Goal: Task Accomplishment & Management: Use online tool/utility

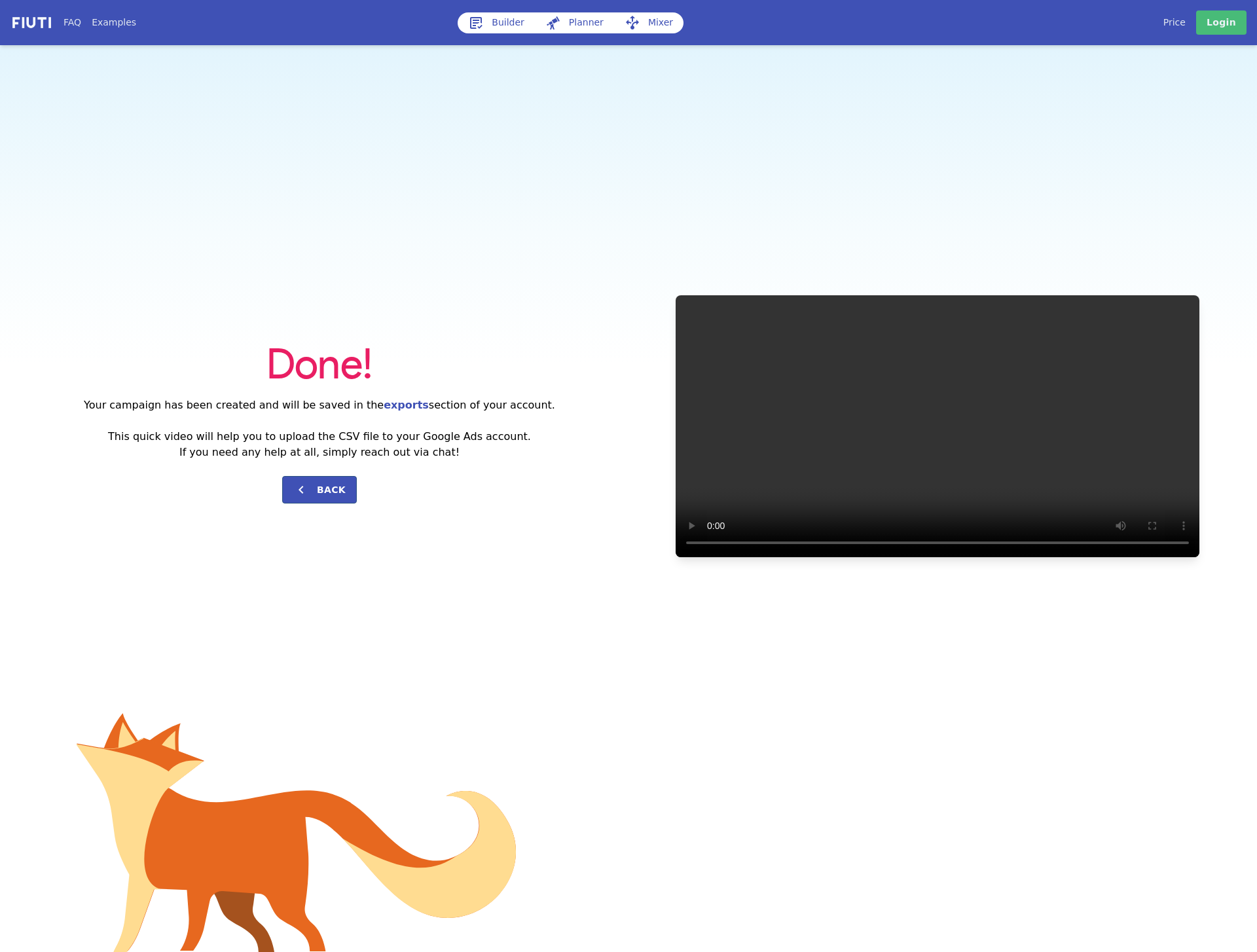
click at [525, 223] on div "Done! Your campaign has been created and will be saved in the exports section o…" at bounding box center [628, 426] width 1257 height 762
click at [503, 20] on link "Builder" at bounding box center [496, 22] width 77 height 21
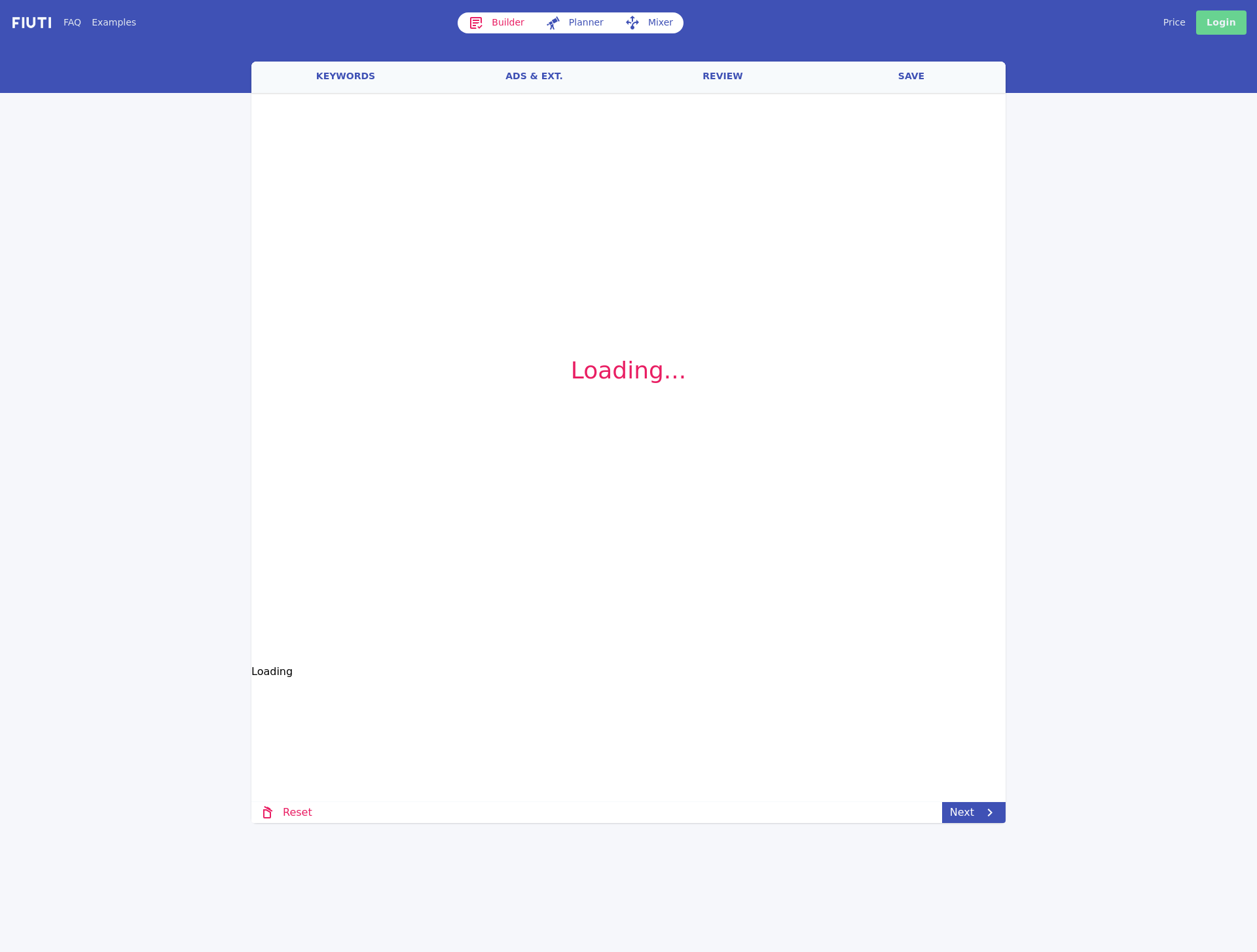
click at [1227, 28] on link "Login" at bounding box center [1221, 22] width 50 height 24
click at [1225, 22] on link "Login" at bounding box center [1221, 22] width 50 height 24
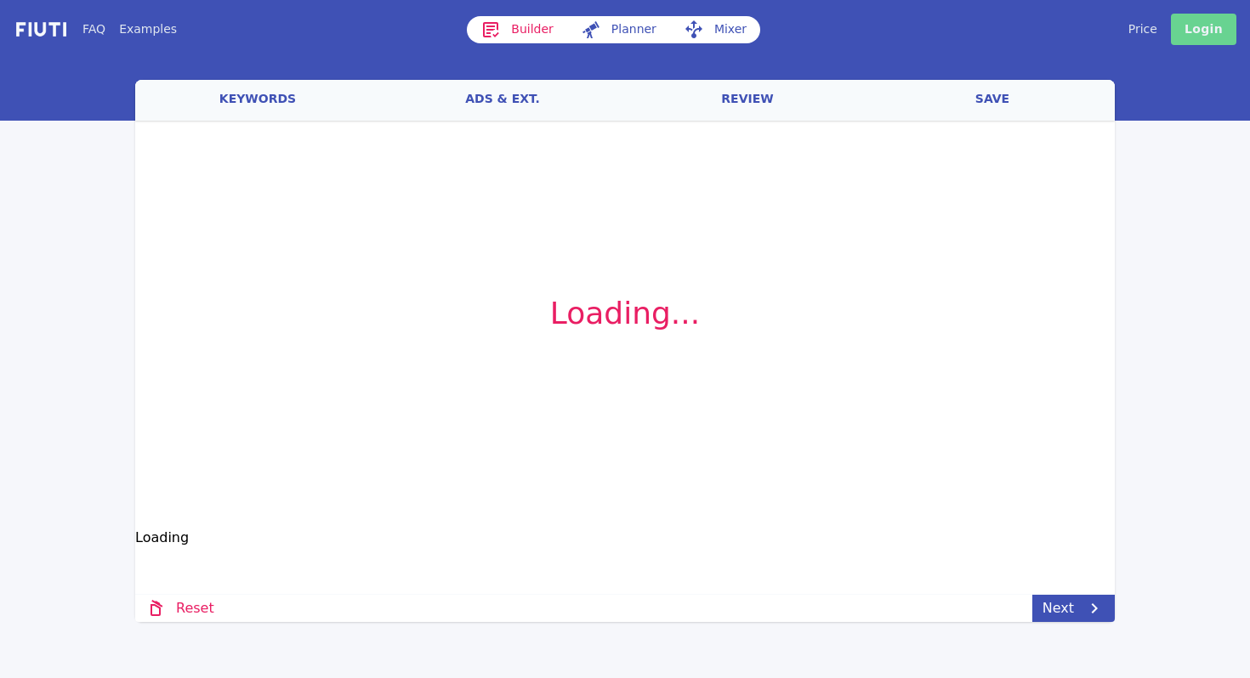
click at [1209, 26] on link "Login" at bounding box center [1203, 29] width 65 height 31
drag, startPoint x: 122, startPoint y: 272, endPoint x: 111, endPoint y: 173, distance: 99.2
click at [122, 272] on div "FAQ Examples Builder Planner Mixer My campaigns Price Settings Login Logout wel…" at bounding box center [625, 311] width 1250 height 622
click at [36, 35] on nav "FAQ Examples Builder Planner Mixer My campaigns Price Settings Login Logout" at bounding box center [625, 29] width 1250 height 59
click at [36, 35] on img at bounding box center [41, 30] width 55 height 20
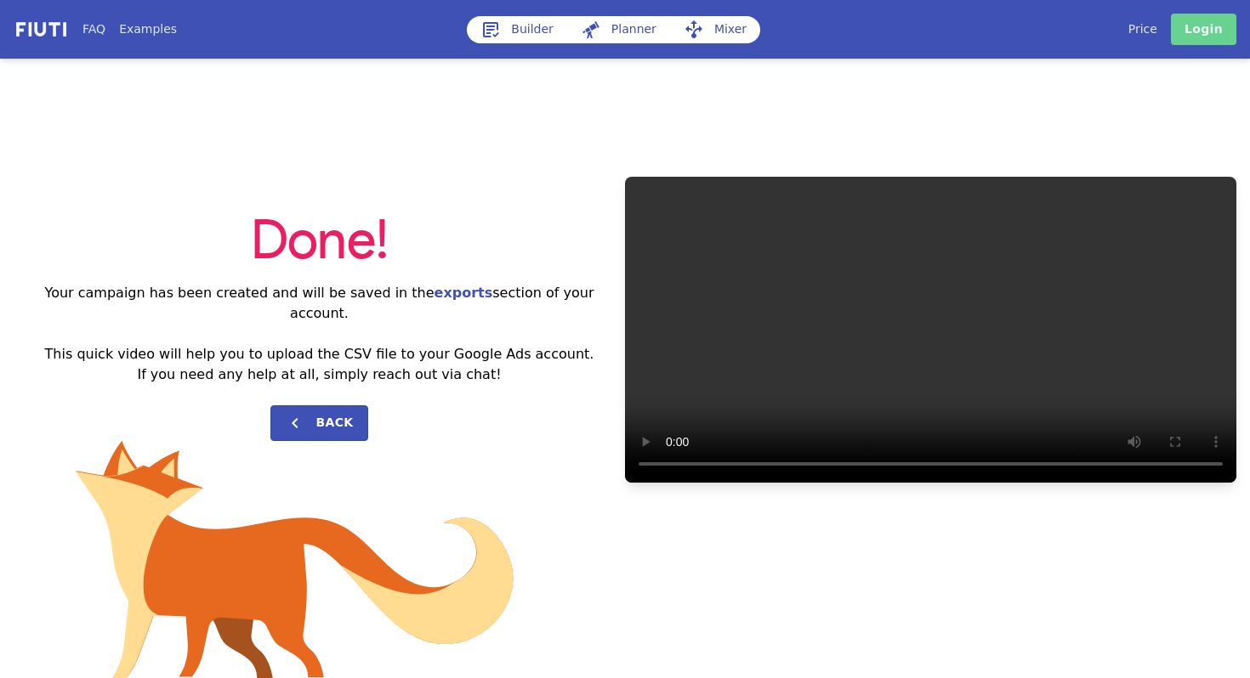
click at [1198, 26] on link "Login" at bounding box center [1203, 29] width 65 height 31
click at [1200, 28] on link "Login" at bounding box center [1203, 29] width 65 height 31
drag, startPoint x: 1200, startPoint y: 28, endPoint x: 1227, endPoint y: 29, distance: 26.4
click at [1200, 28] on link "Login" at bounding box center [1203, 29] width 65 height 31
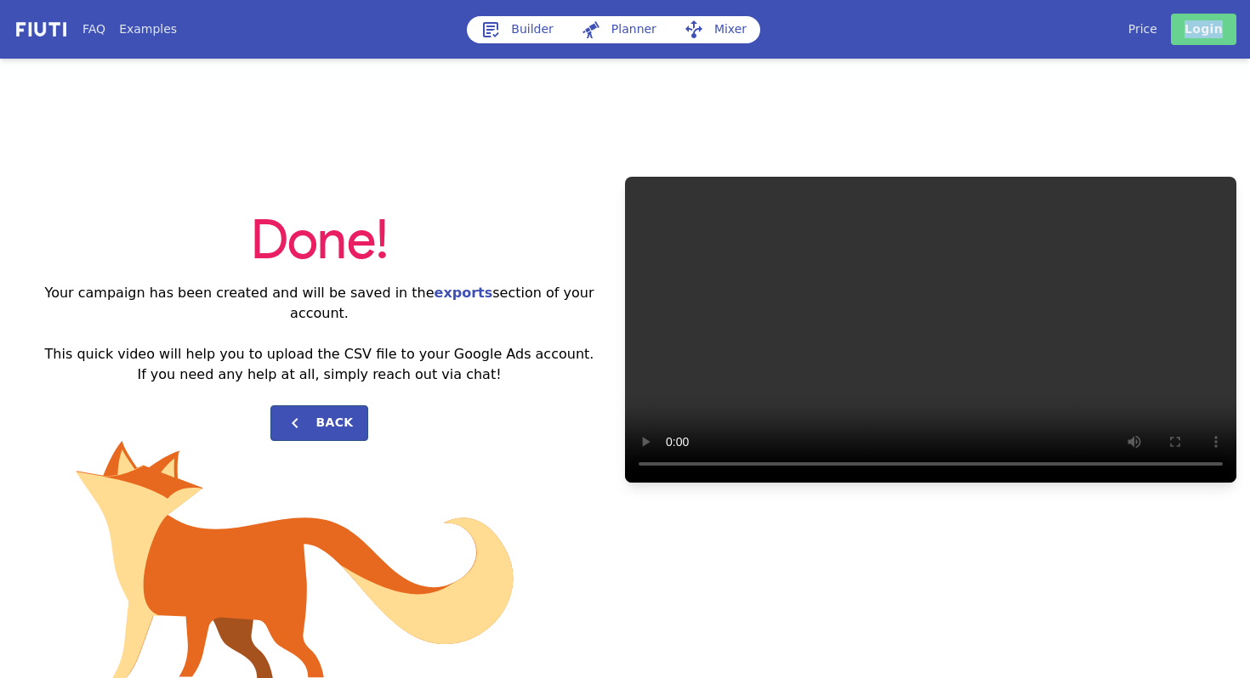
click at [1206, 20] on link "Login" at bounding box center [1203, 29] width 65 height 31
click at [1205, 23] on link "Login" at bounding box center [1203, 29] width 65 height 31
click at [480, 27] on link "Builder" at bounding box center [517, 29] width 100 height 27
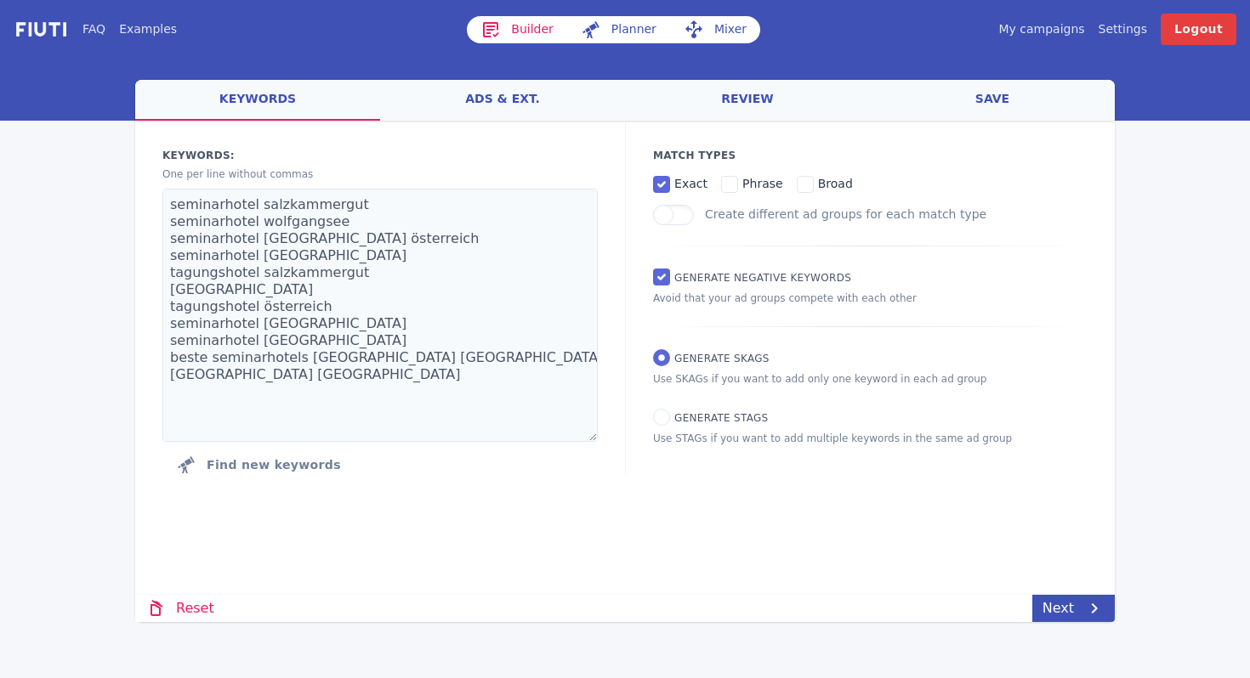
click at [1059, 26] on link "My campaigns" at bounding box center [1041, 29] width 86 height 18
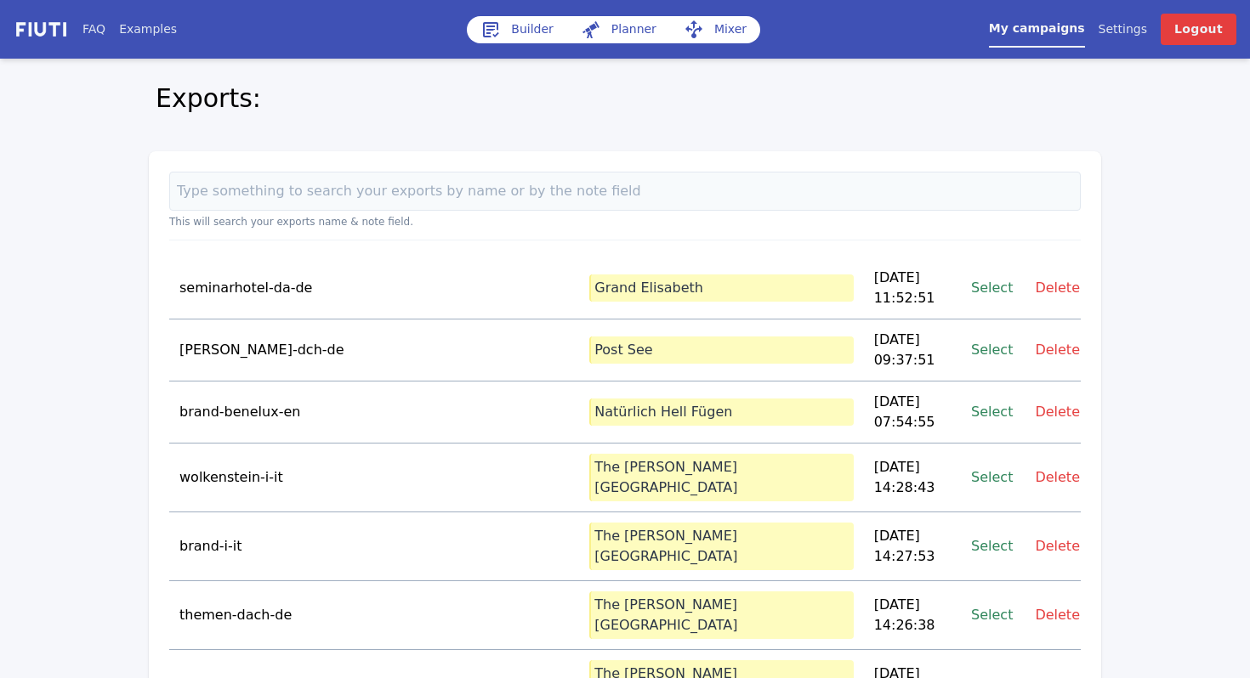
click at [991, 279] on link "Select" at bounding box center [992, 287] width 42 height 23
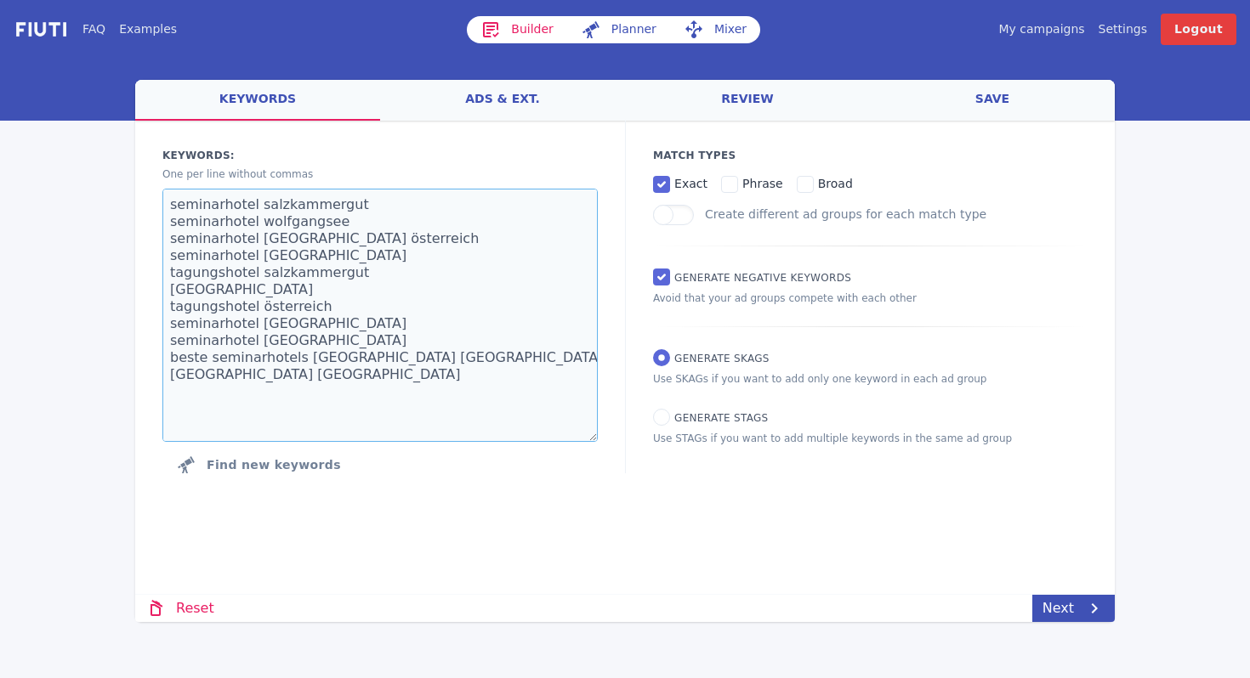
click at [340, 302] on textarea "seminarhotel salzkammergut seminarhotel wolfgangsee seminarhotel st wolfgang se…" at bounding box center [379, 315] width 435 height 253
drag, startPoint x: 400, startPoint y: 420, endPoint x: 253, endPoint y: 208, distance: 258.3
click at [253, 208] on textarea "seminarhotel salzkammergut seminarhotel wolfgangsee seminarhotel st wolfgang se…" at bounding box center [379, 315] width 435 height 253
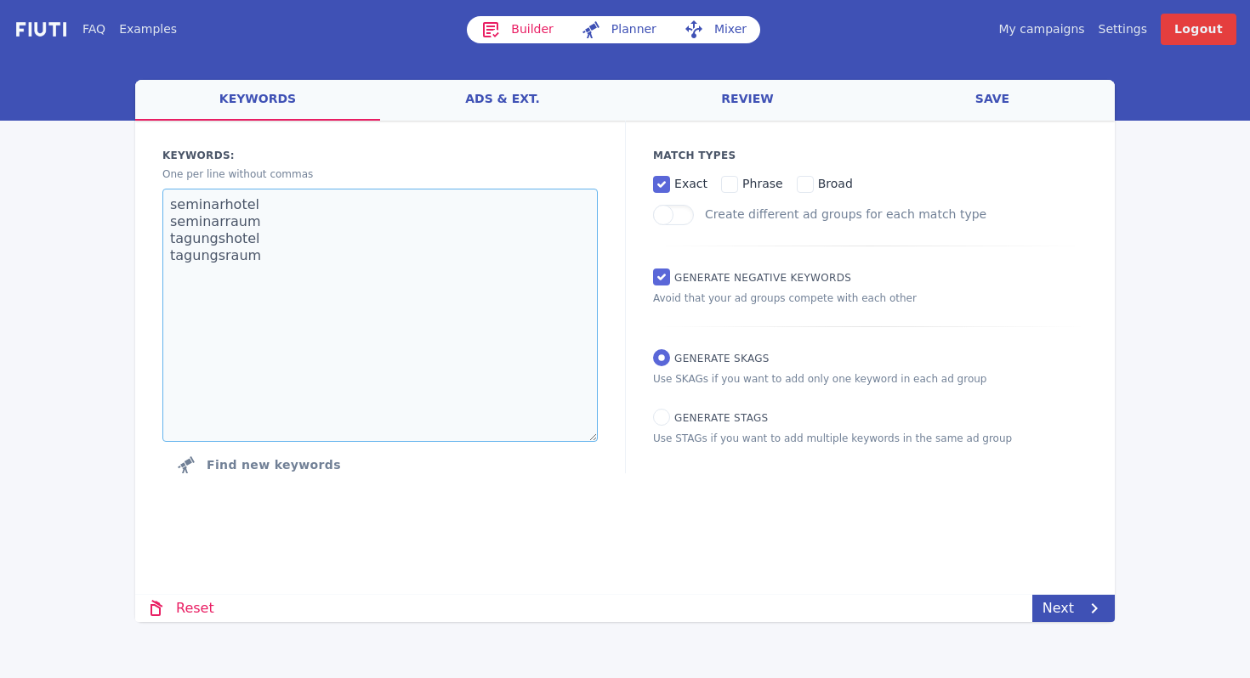
type textarea "seminarhotel seminarraum tagungshotel tagungsraum"
click at [825, 593] on div "welcome keywords ads & ext. review save Loading... Loading Keywords: Ad groups:…" at bounding box center [624, 351] width 979 height 542
click at [736, 184] on label "phrase" at bounding box center [752, 183] width 62 height 20
click at [736, 184] on input "phrase" at bounding box center [729, 184] width 17 height 17
checkbox input "true"
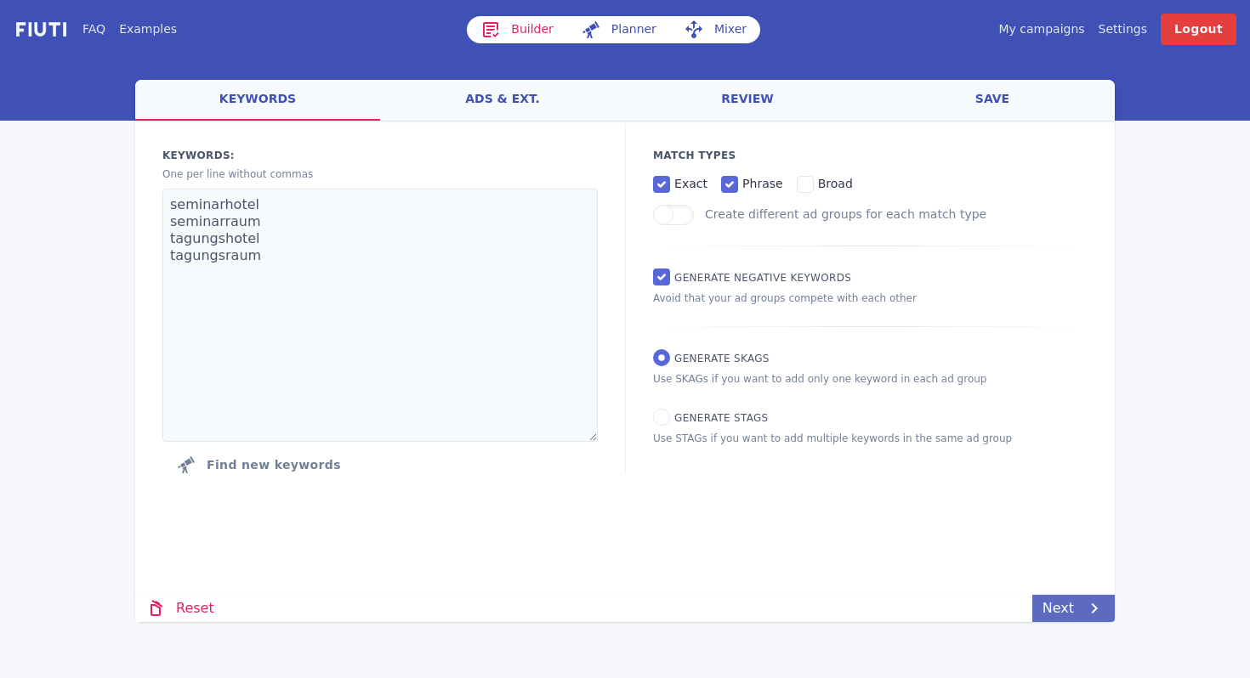
click at [1068, 601] on link "Next" at bounding box center [1073, 608] width 82 height 27
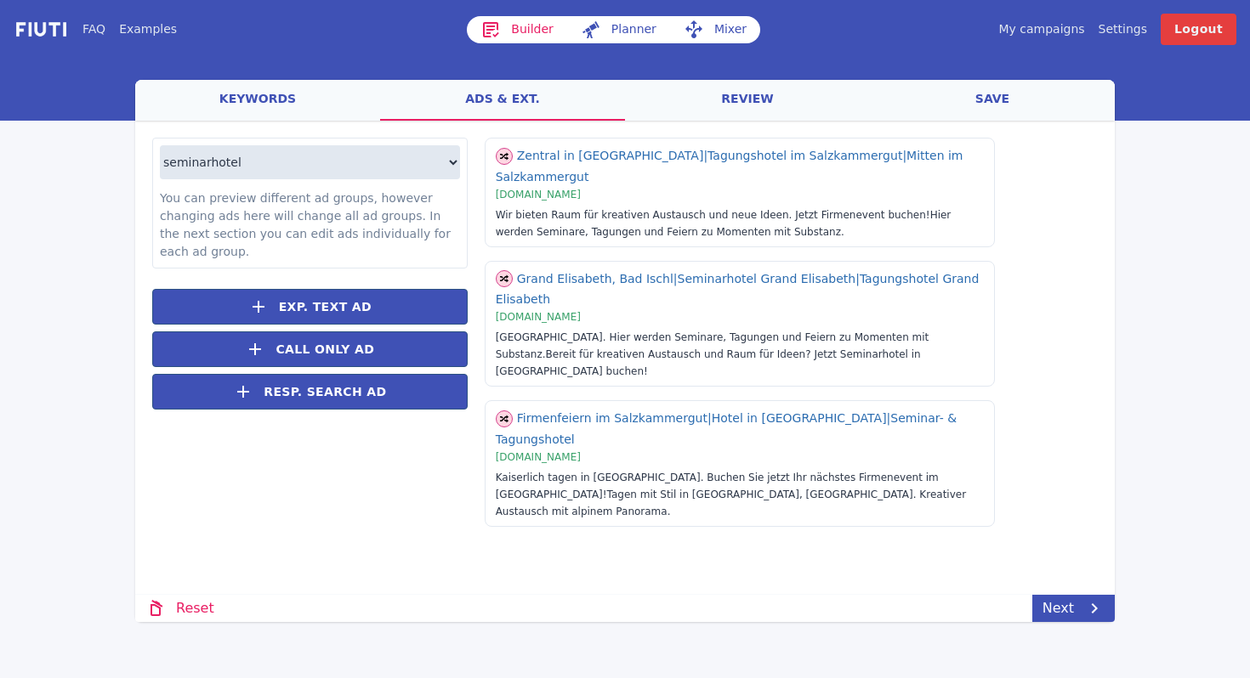
click at [569, 474] on div "seminarhotel seminarraum tagungshotel tagungsraum You can preview different ad …" at bounding box center [624, 339] width 979 height 437
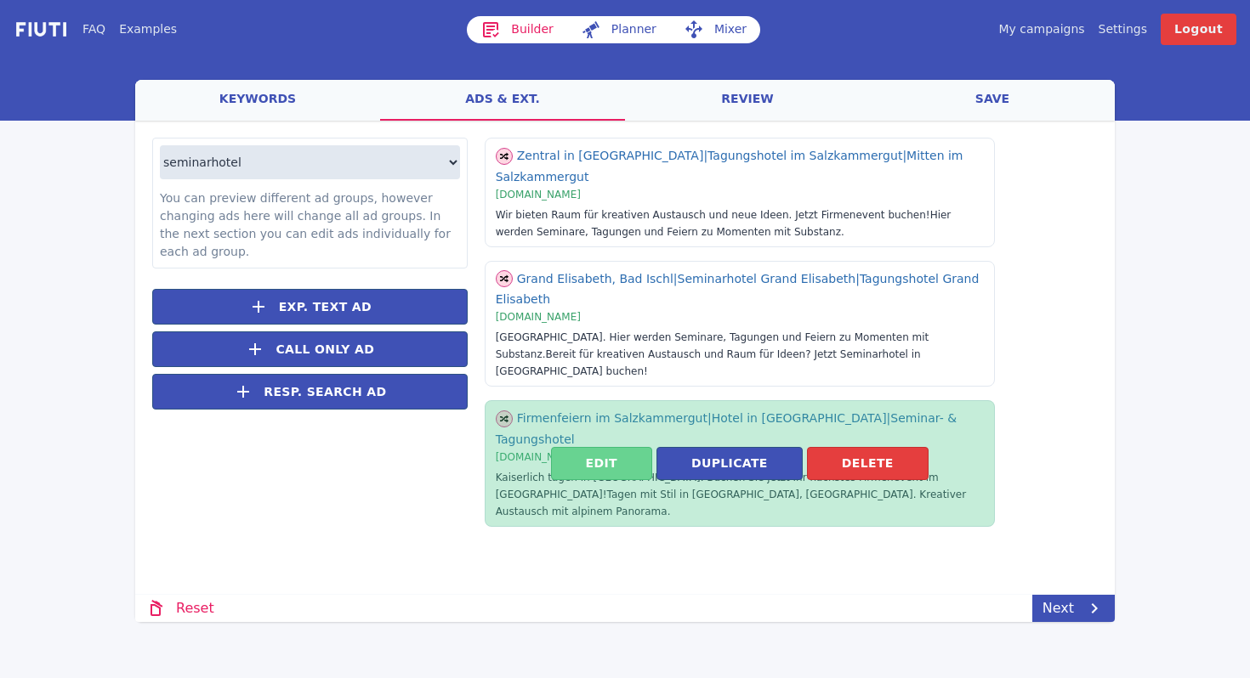
click at [604, 447] on button "Edit" at bounding box center [601, 463] width 101 height 33
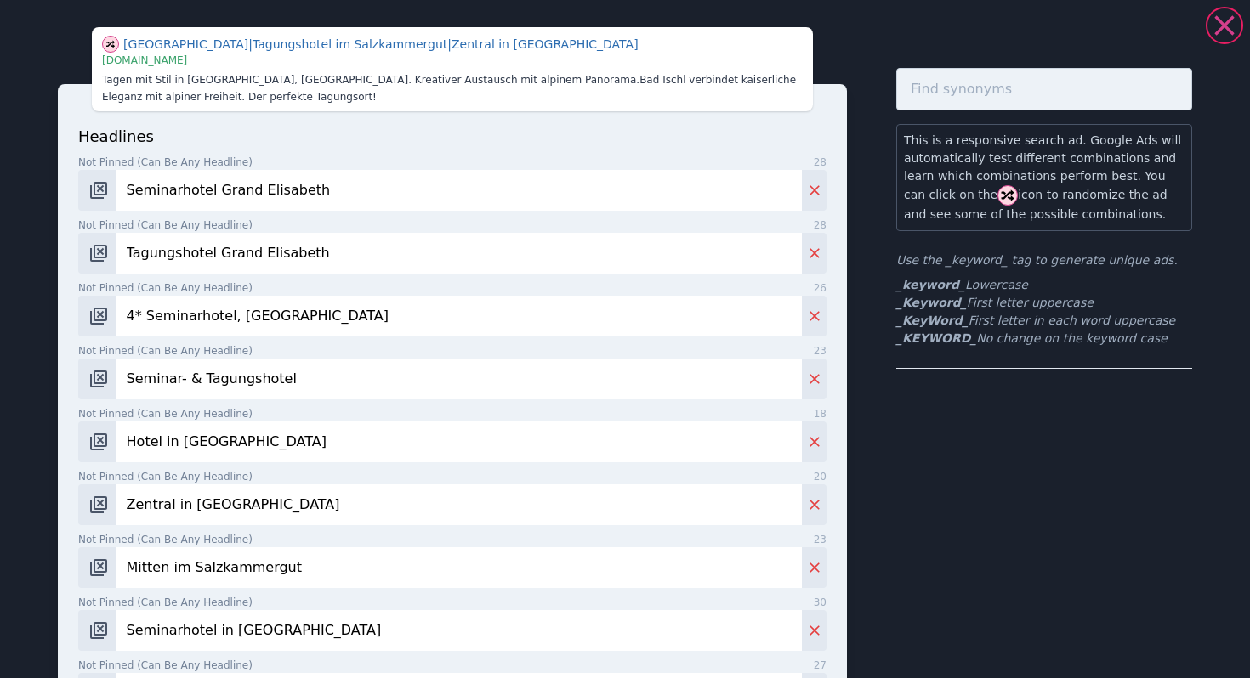
click at [1209, 20] on icon at bounding box center [1224, 26] width 34 height 34
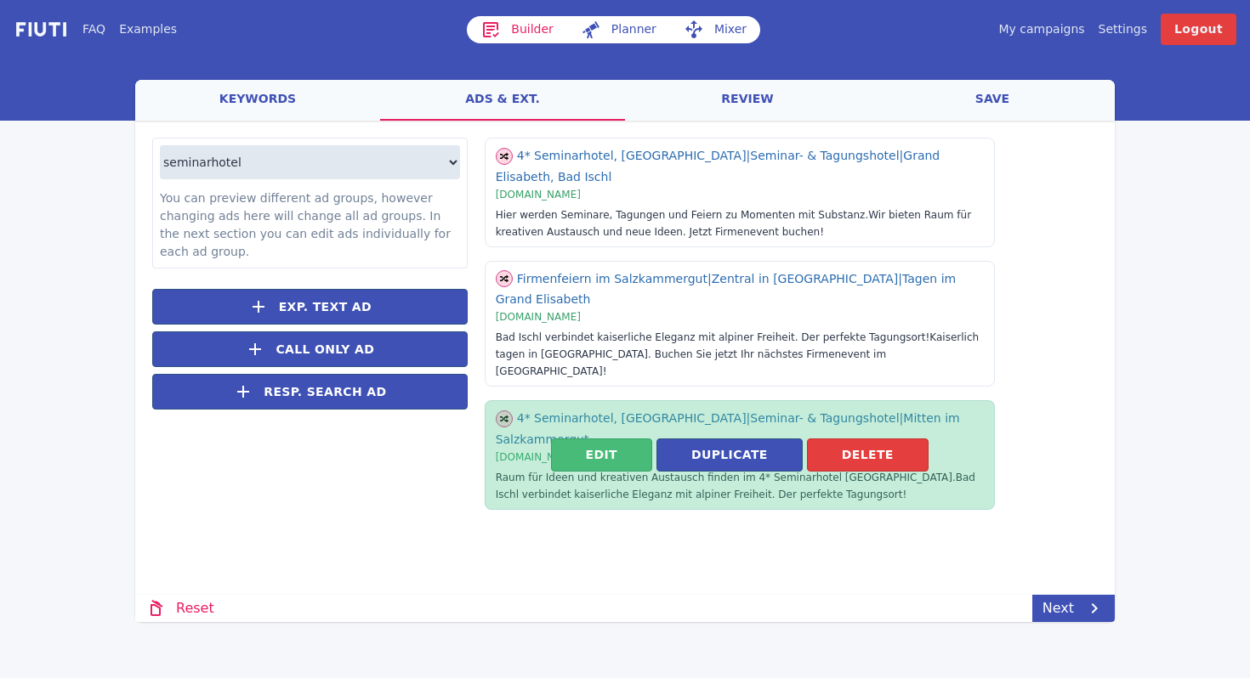
click at [841, 439] on button "Delete" at bounding box center [868, 455] width 122 height 33
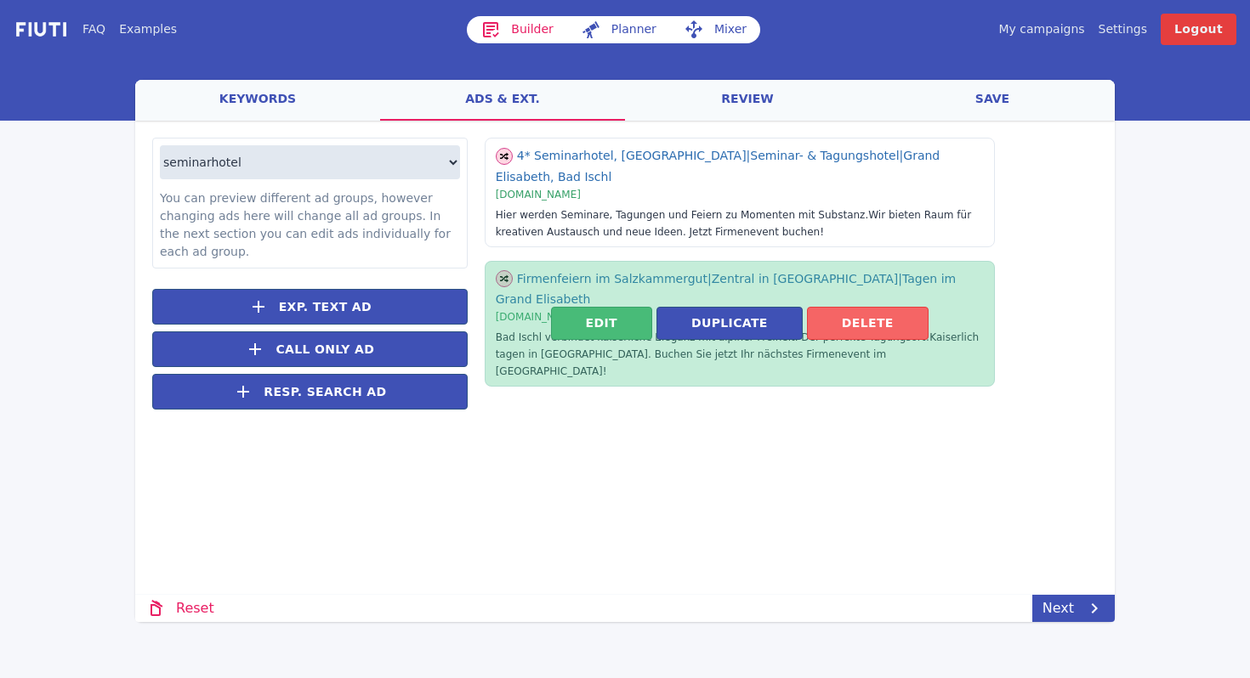
click at [847, 307] on button "Delete" at bounding box center [868, 323] width 122 height 33
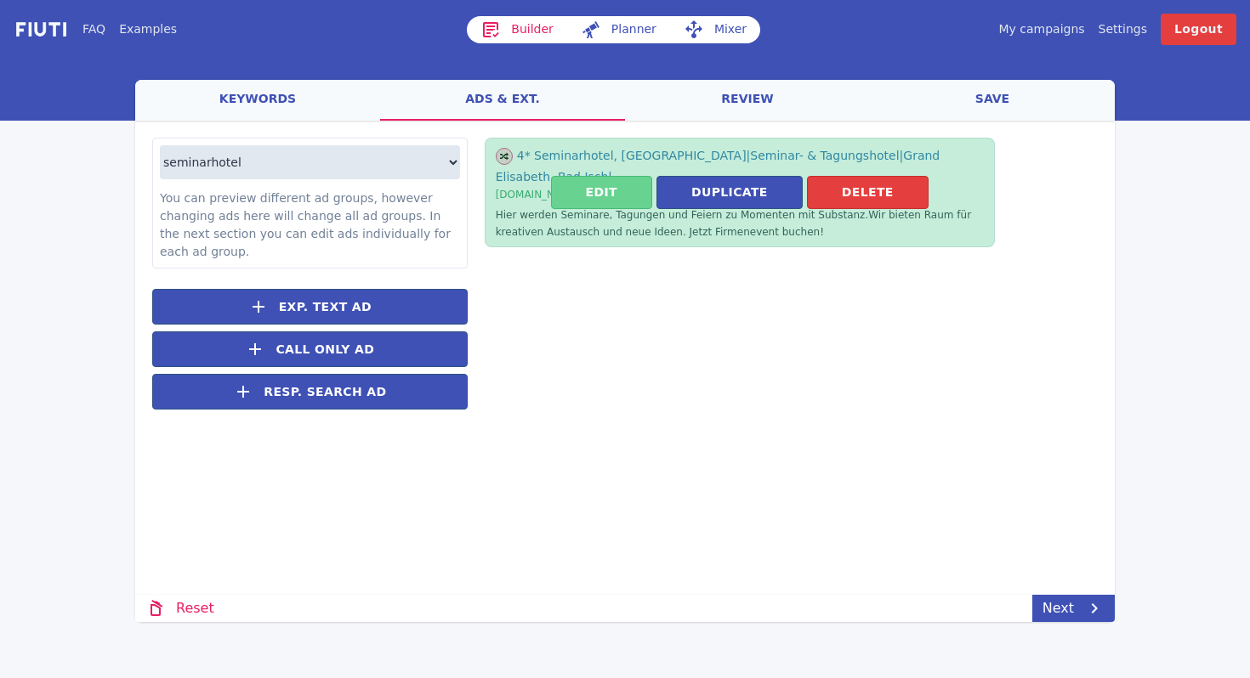
click at [590, 178] on button "Edit" at bounding box center [601, 192] width 101 height 33
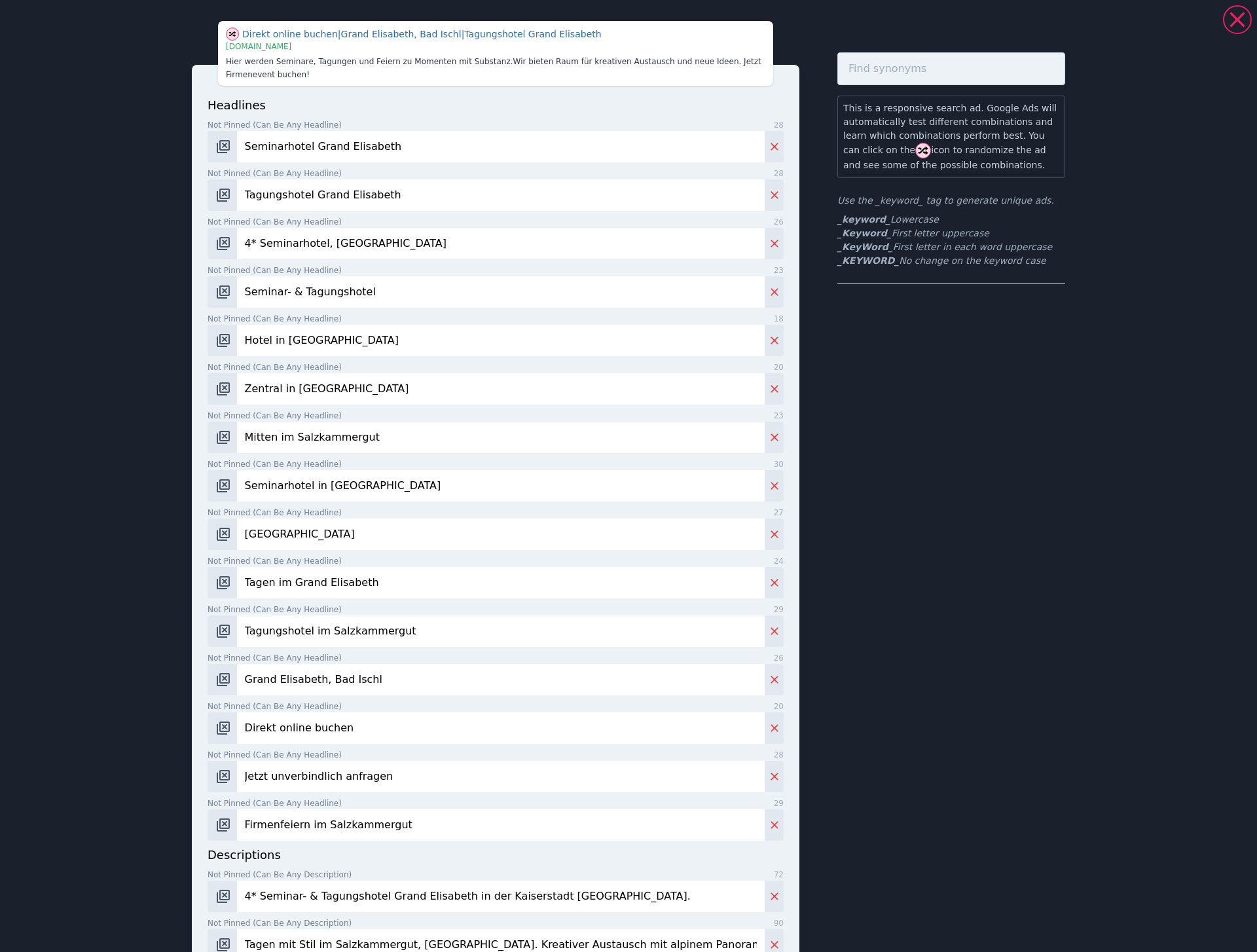
scroll to position [270, 0]
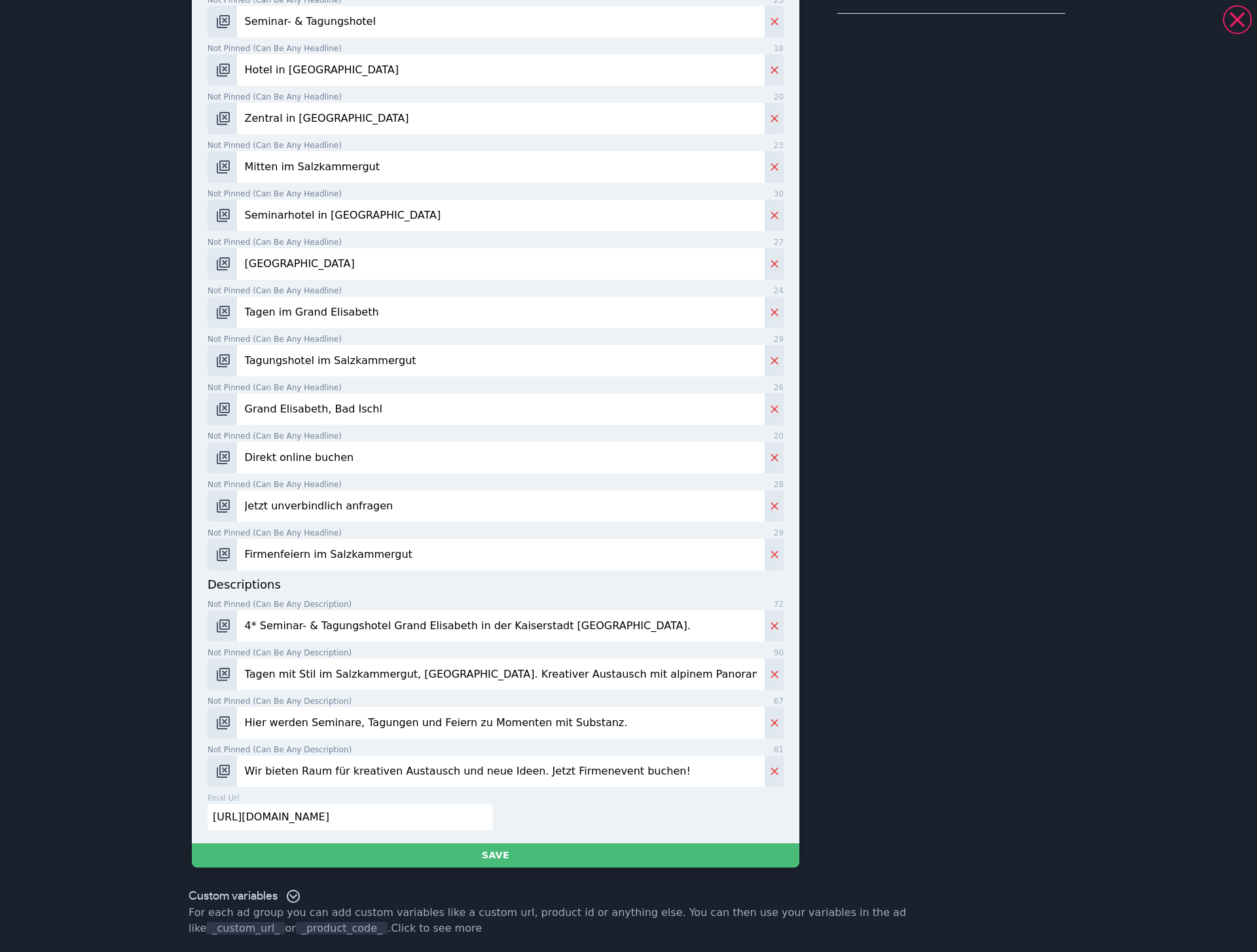
click at [321, 522] on input "4* Seminar- & Tagungshotel Grand Elisabeth in der Kaiserstadt Bad Ischl." at bounding box center [501, 625] width 528 height 32
paste input "Seminar- & Tagungshotel Grand Elisabeth in der Kaiserstadt Bad Ischl."
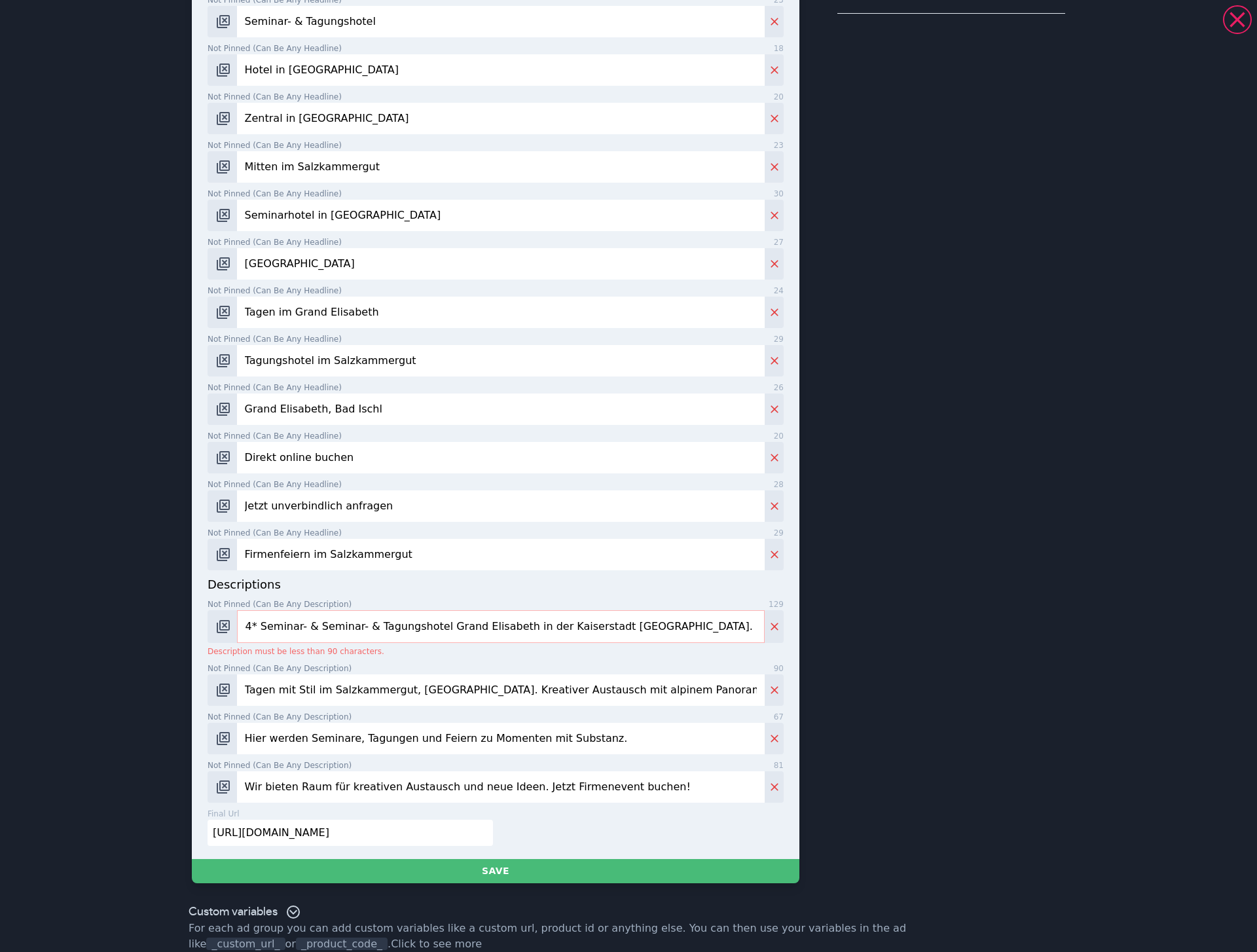
paste input "Seminar- & Tagungshotel"
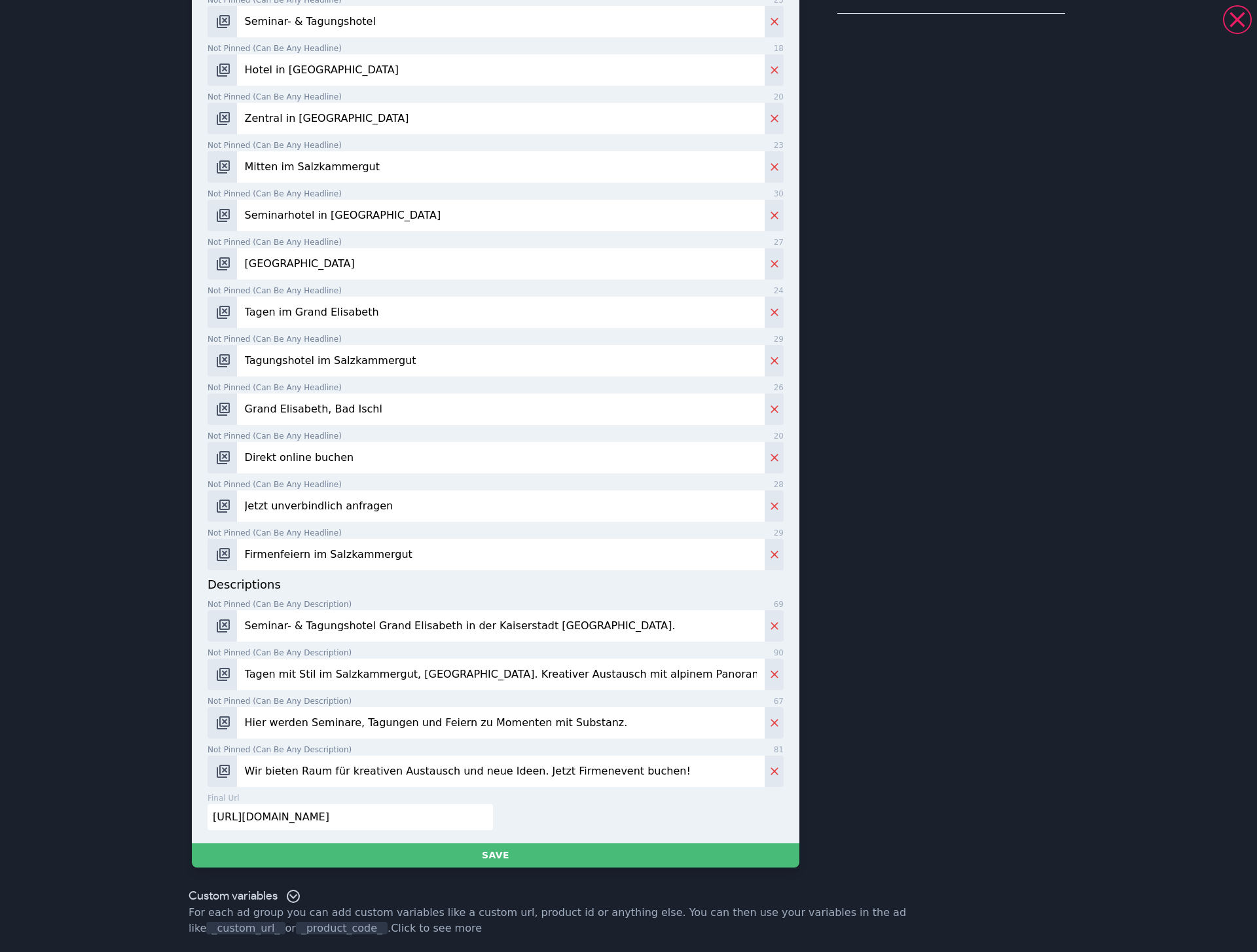
type input "Seminar- & Tagungshotel Grand Elisabeth in der Kaiserstadt Bad Ischl."
click at [297, 522] on input "Tagen mit Stil im Salzkammergut, Oberösterreich. Kreativer Austausch mit alpine…" at bounding box center [501, 674] width 528 height 32
click at [323, 522] on input "Hier werden Seminare, Tagungen und Feiern zu Momenten mit Substanz." at bounding box center [501, 722] width 528 height 32
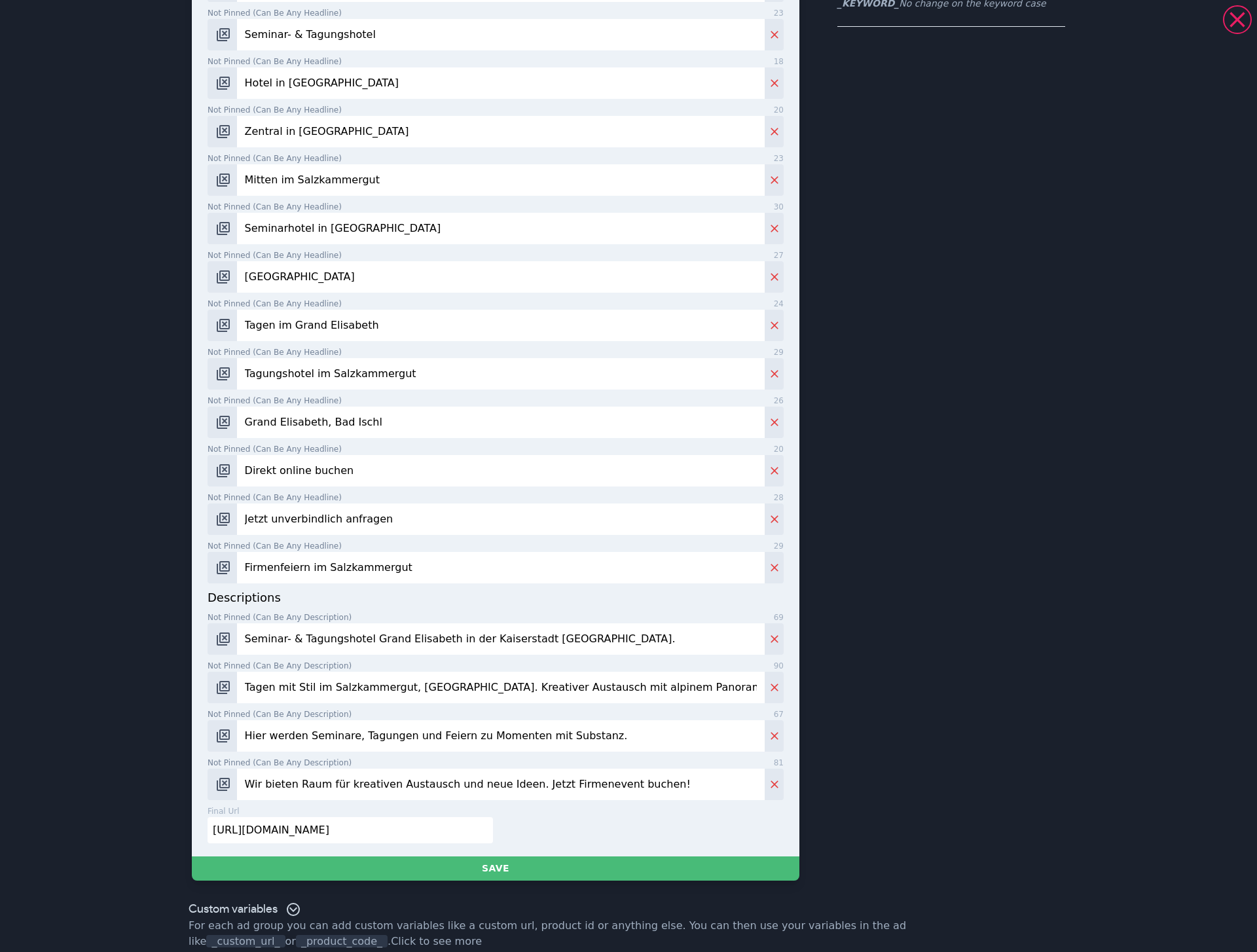
click at [365, 522] on input "Wir bieten Raum für kreativen Austausch und neue Ideen. Jetzt Firmenevent buche…" at bounding box center [501, 784] width 528 height 32
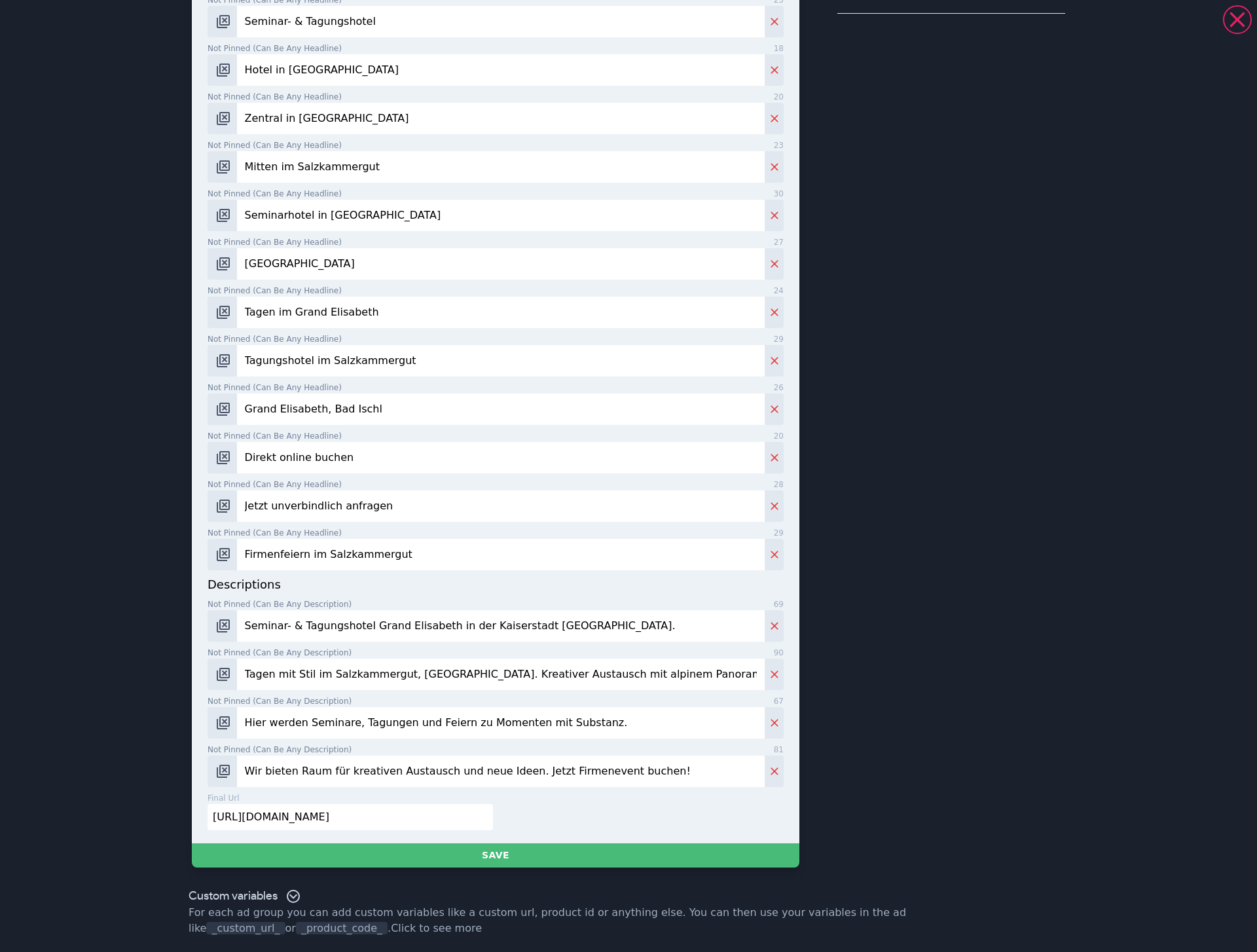
scroll to position [0, 0]
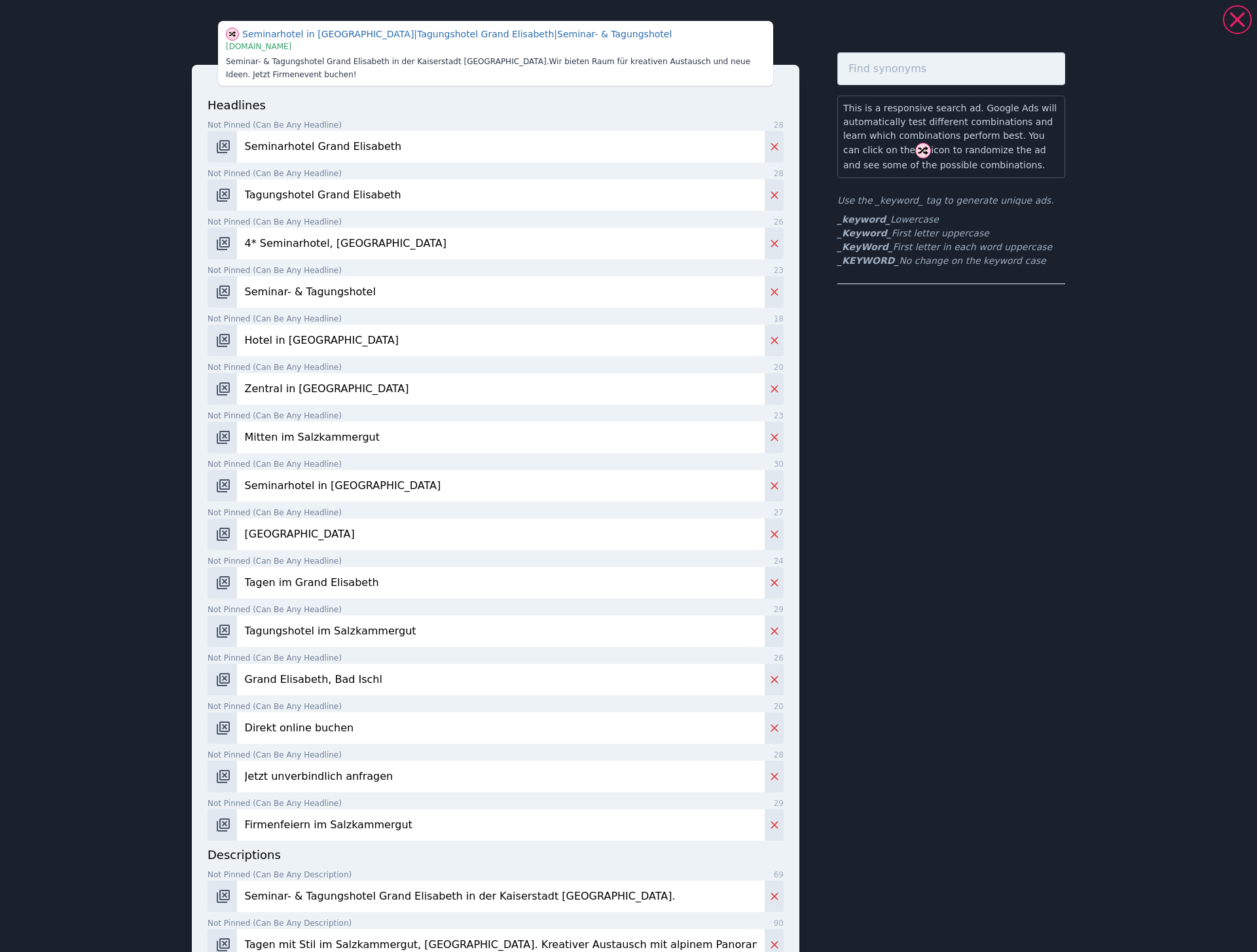
click at [312, 253] on input "4* Seminarhotel, Bad Ischl" at bounding box center [501, 243] width 528 height 32
click at [312, 251] on input "4* Seminarhotel, Bad Ischl" at bounding box center [501, 243] width 528 height 32
paste input "text"
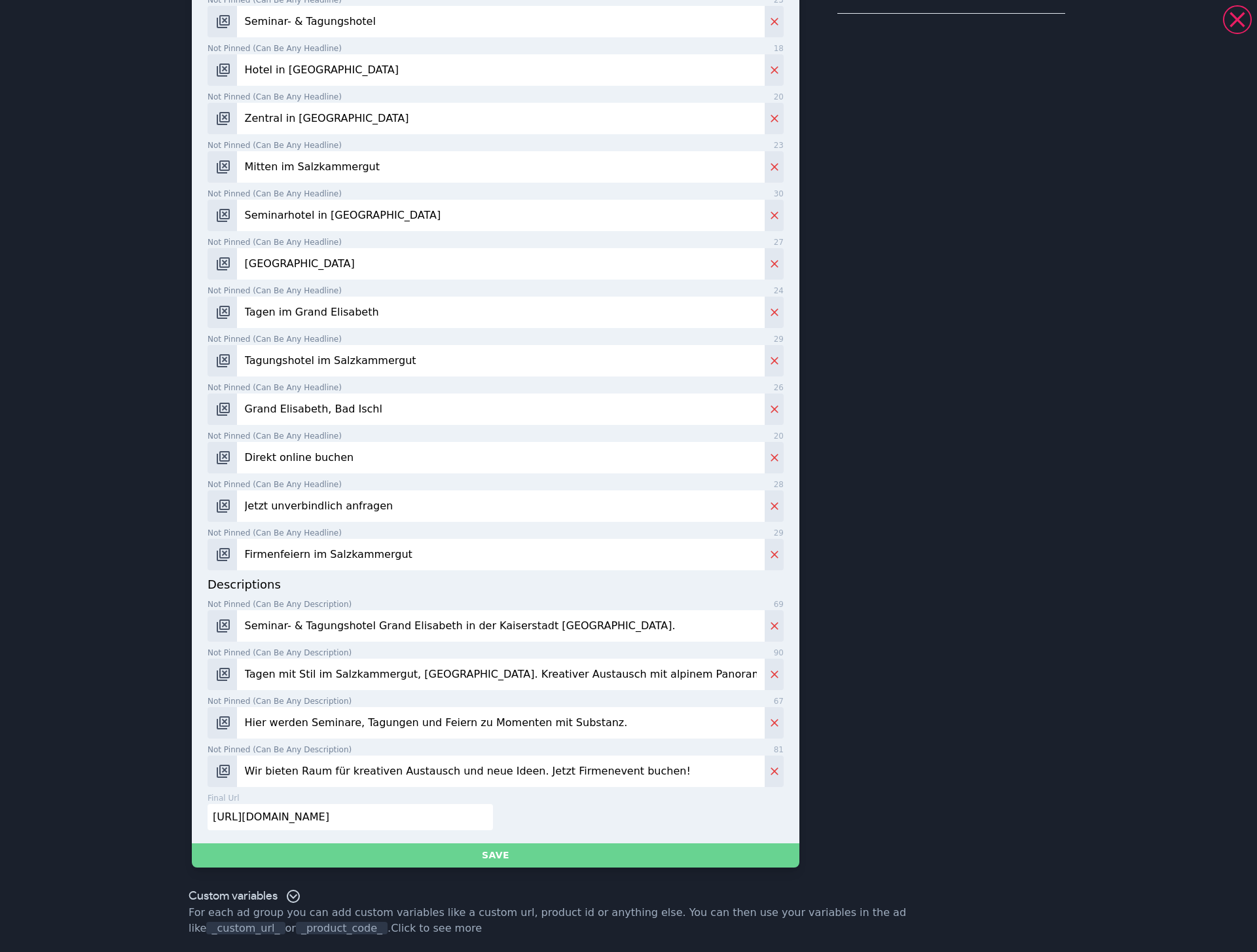
type input "Seminarhotel, Bad Ischl"
click at [505, 522] on button "Save" at bounding box center [495, 855] width 608 height 24
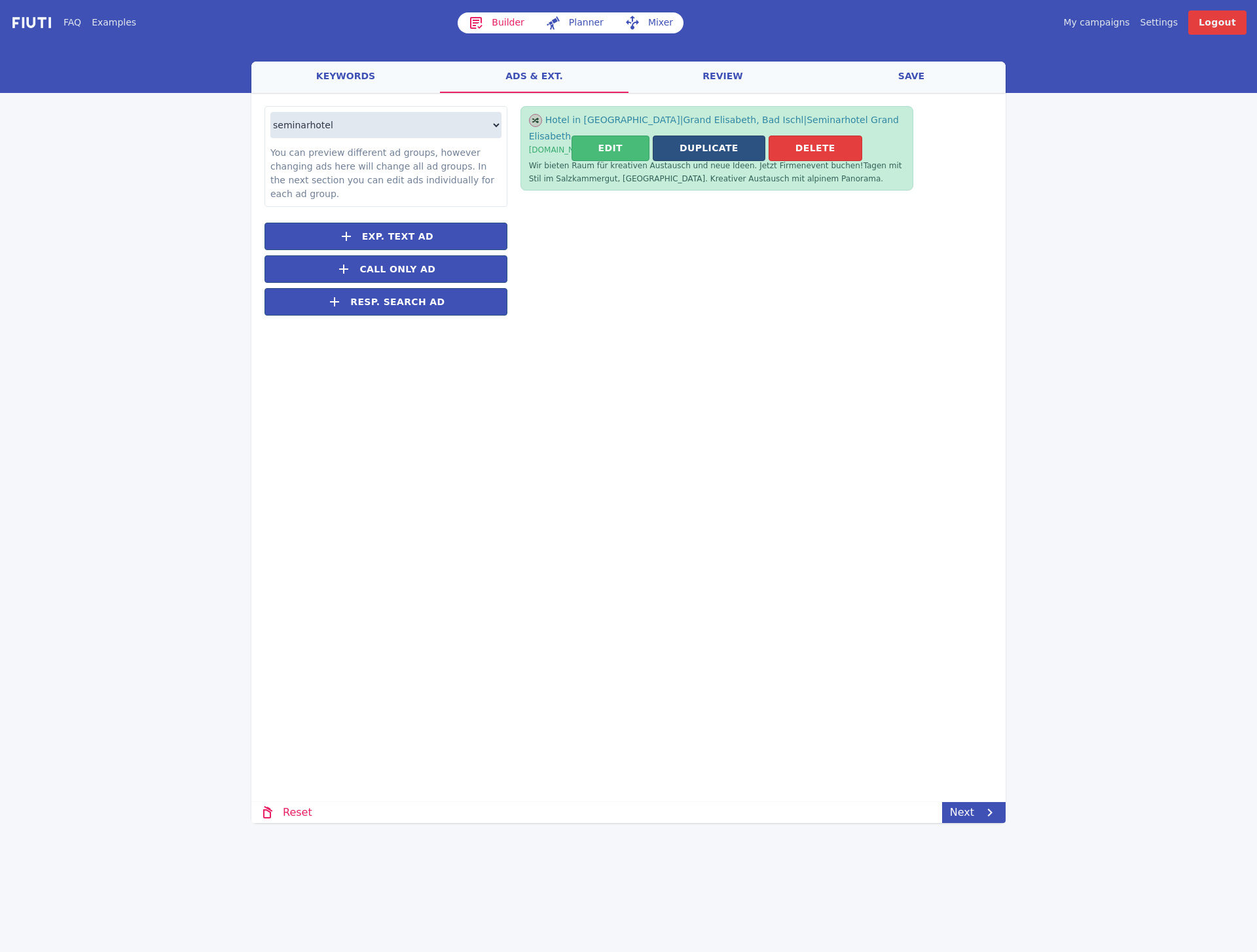
click at [717, 146] on button "Duplicate" at bounding box center [709, 148] width 112 height 25
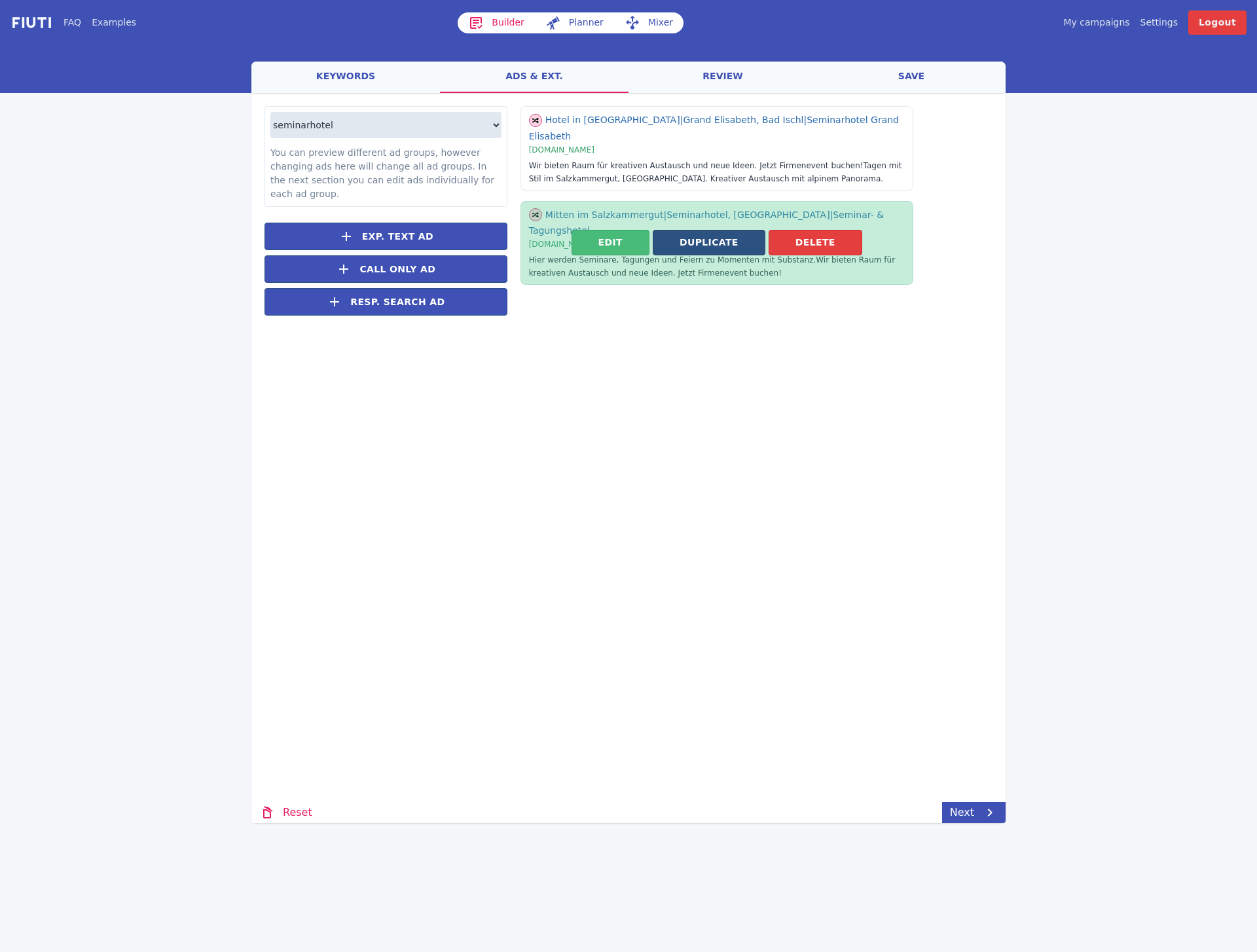
click at [715, 230] on button "Duplicate" at bounding box center [709, 242] width 112 height 25
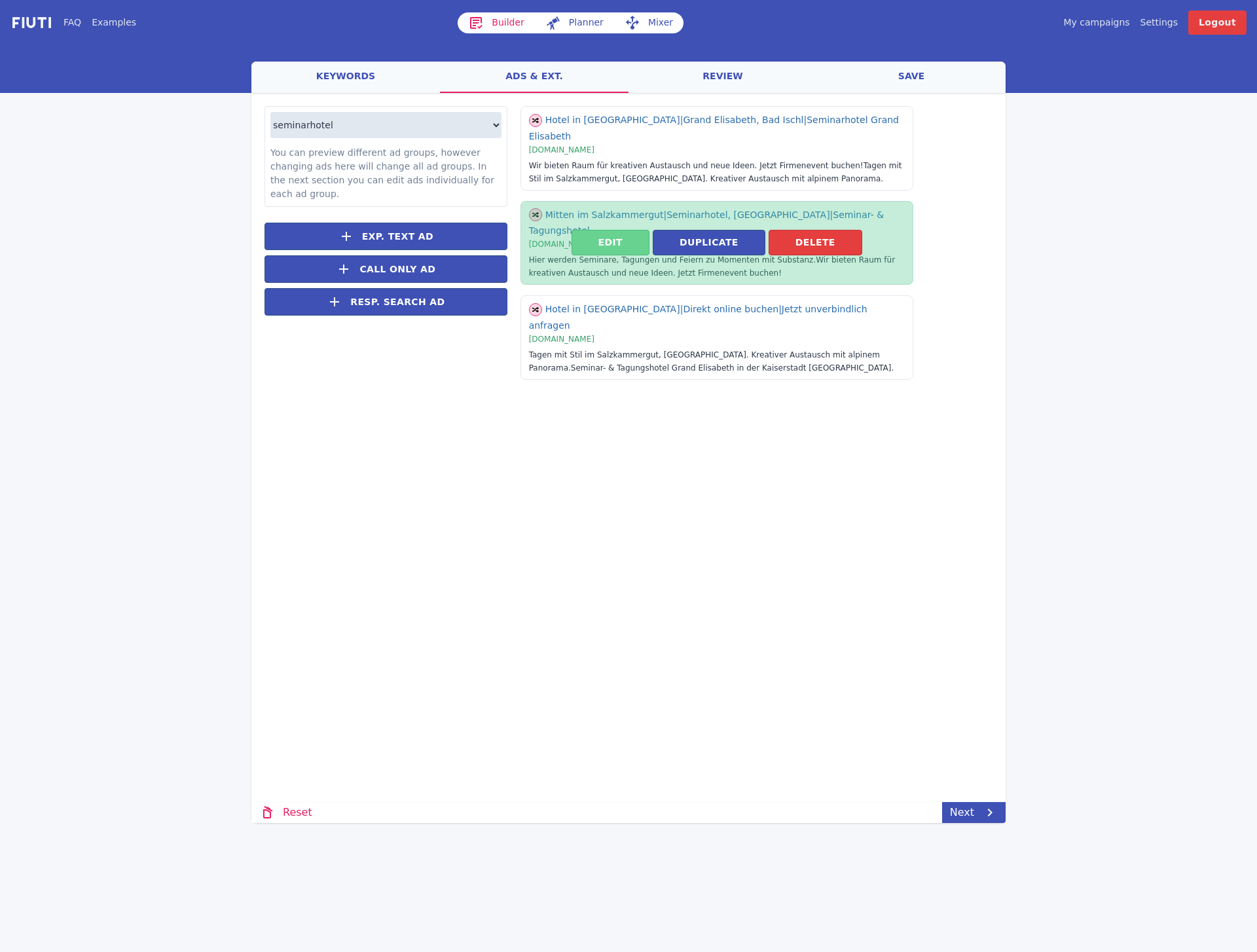
click at [616, 230] on button "Edit" at bounding box center [610, 242] width 78 height 25
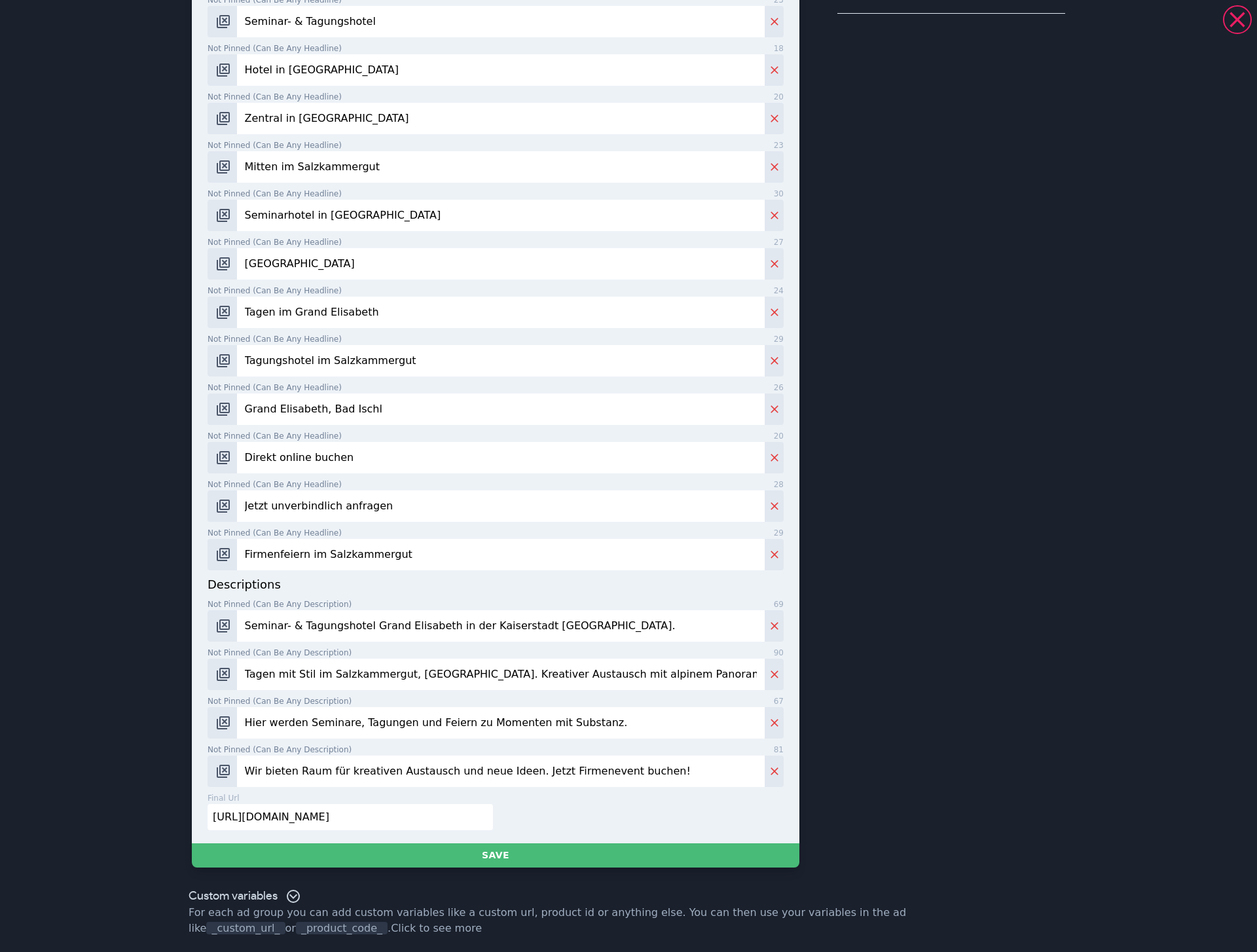
click at [340, 522] on input "Seminar- & Tagungshotel Grand Elisabeth in der Kaiserstadt Bad Ischl." at bounding box center [501, 625] width 528 height 32
paste input "Hotel Grand Elisabeth. Hier werden Seminare, Tagungen und Feiern zu Momenten mi…"
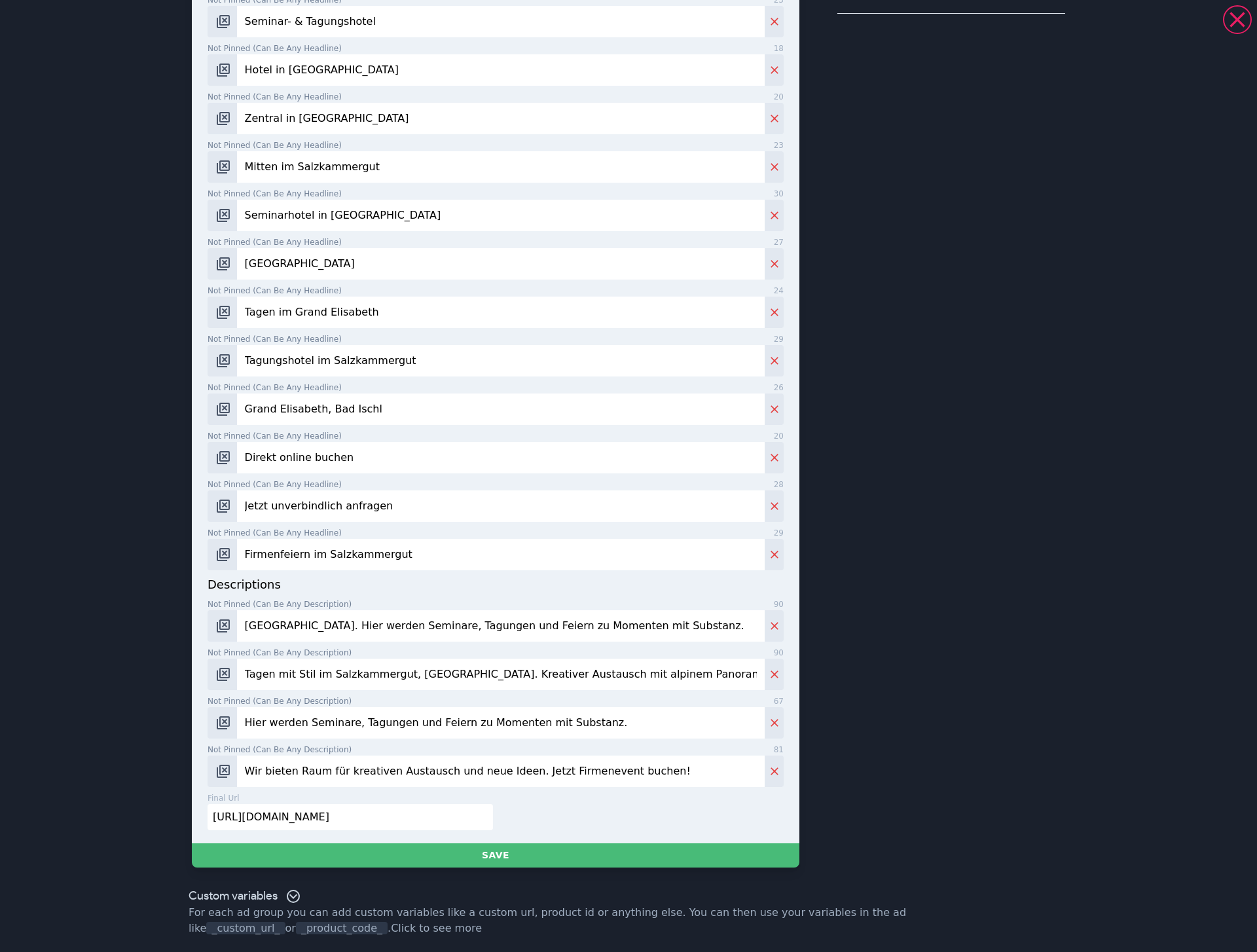
type input "Hotel Grand Elisabeth. Hier werden Seminare, Tagungen und Feiern zu Momenten mi…"
click at [365, 522] on input "Tagen mit Stil im Salzkammergut, Oberösterreich. Kreativer Austausch mit alpine…" at bounding box center [501, 674] width 528 height 32
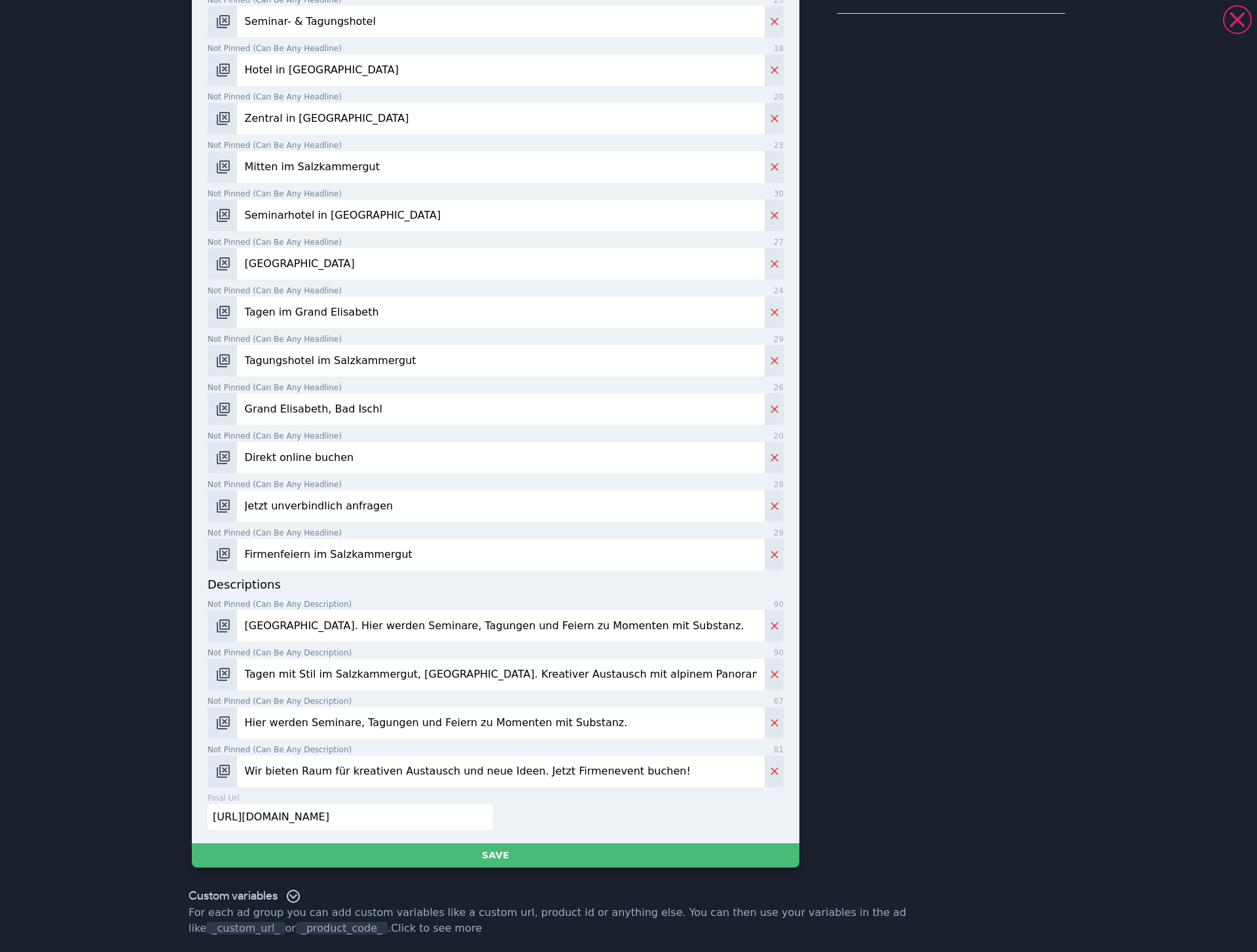
paste input "Bad Ischl verbindet kaiserliche Eleganz mit alpiner Freiheit. Der perfekte Tagu…"
type input "Bad Ischl verbindet kaiserliche Eleganz mit alpiner Freiheit. Der perfekte Tagu…"
click at [439, 522] on input "Hier werden Seminare, Tagungen und Feiern zu Momenten mit Substanz." at bounding box center [501, 722] width 528 height 32
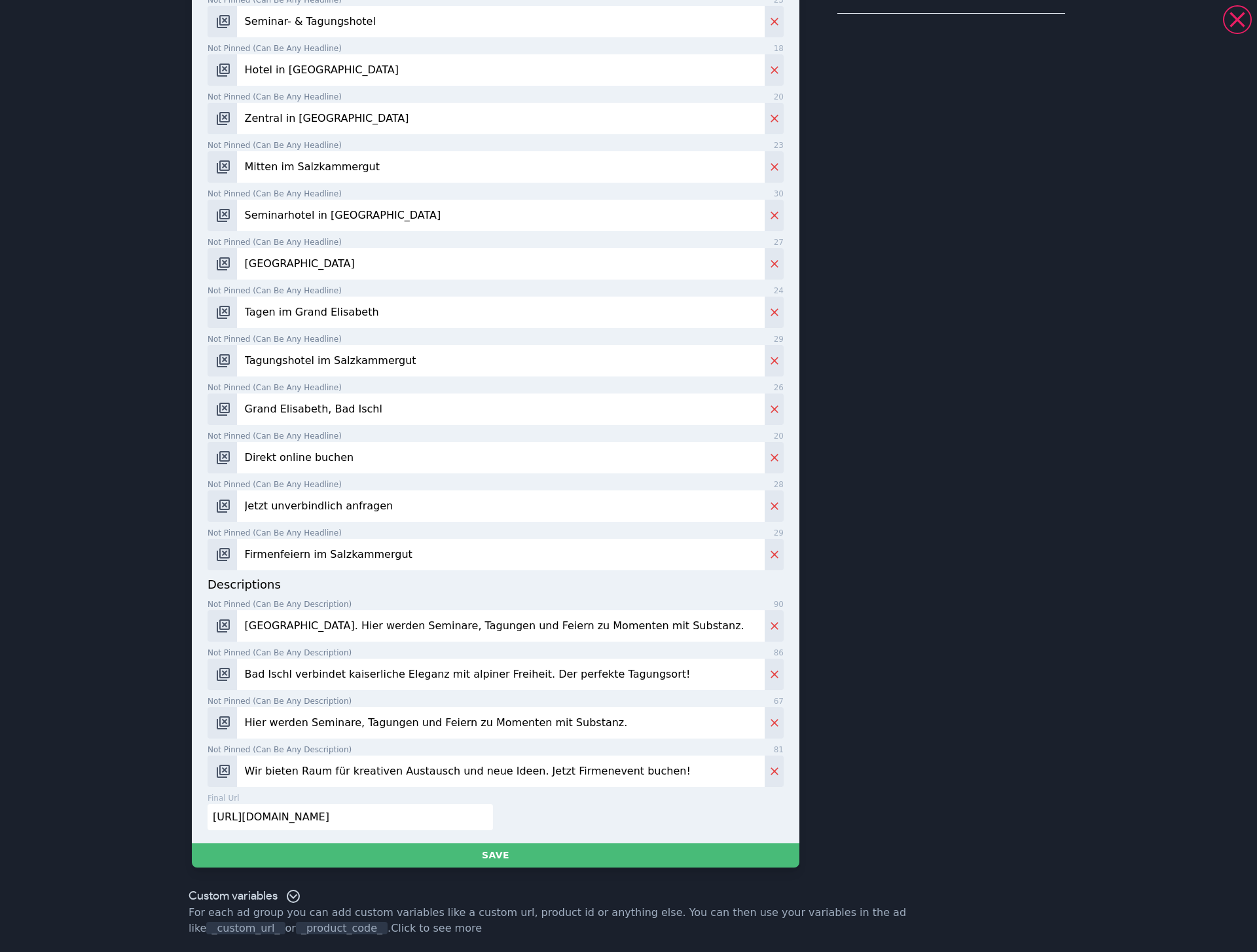
paste input "Kaiserlich tagen in Bad Ischl. Buchen Sie jetzt Ihr nächstes Firmenevent im Sal…"
type input "Kaiserlich tagen in Bad Ischl. Buchen Sie jetzt Ihr nächstes Firmenevent im Sal…"
click at [439, 522] on input "Wir bieten Raum für kreativen Austausch und neue Ideen. Jetzt Firmenevent buche…" at bounding box center [501, 771] width 528 height 32
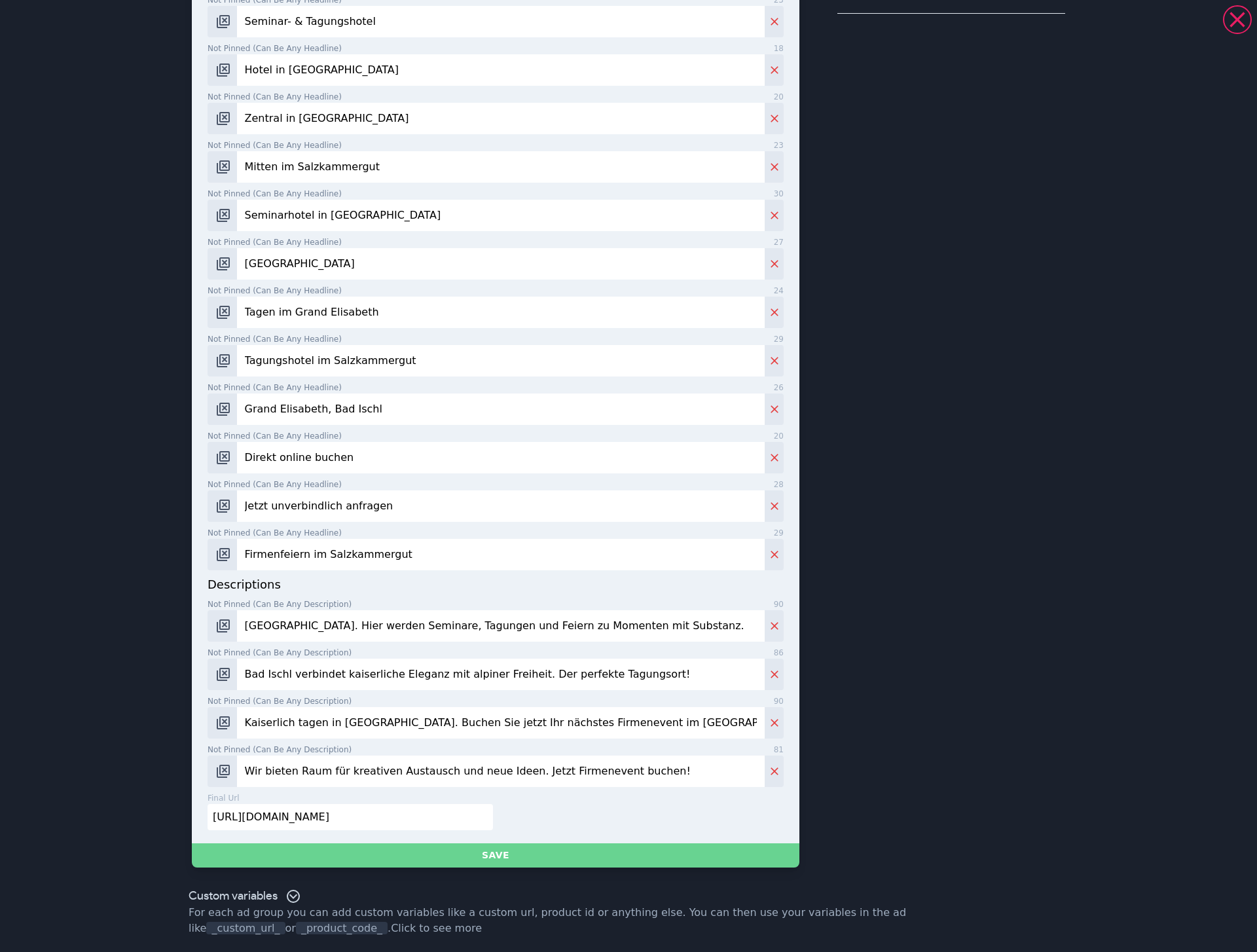
paste input "Bereit für kreativen Austausch und Raum für Ideen? Jetzt Seminarhotel in Bad Is…"
type input "Bereit für kreativen Austausch und Raum für Ideen? Jetzt Seminarhotel in Bad Is…"
click at [457, 522] on button "Save" at bounding box center [495, 855] width 608 height 24
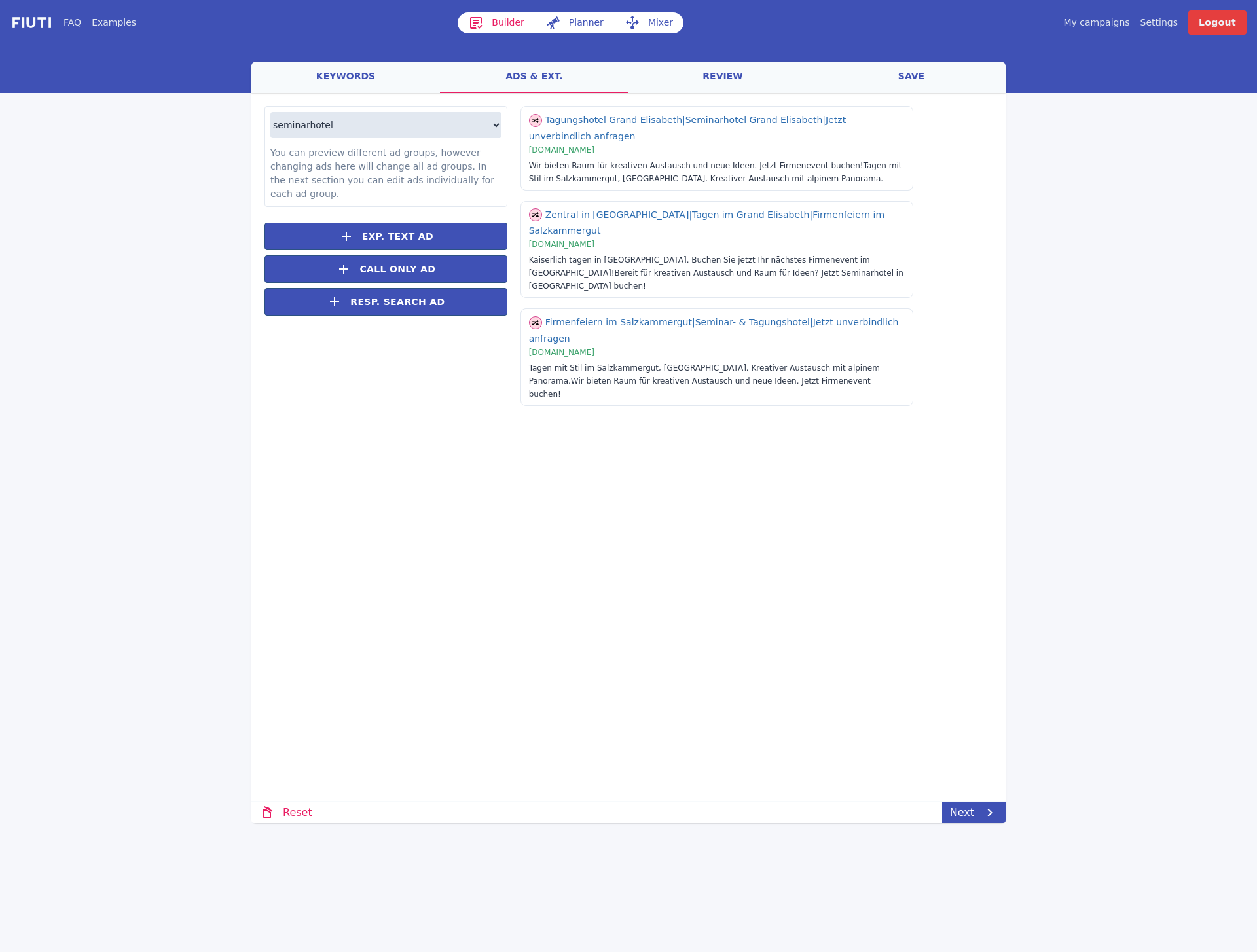
click at [519, 489] on div "Loading... Loading seminarhotel seminarraum tagungshotel tagungsraum You can pr…" at bounding box center [628, 378] width 754 height 571
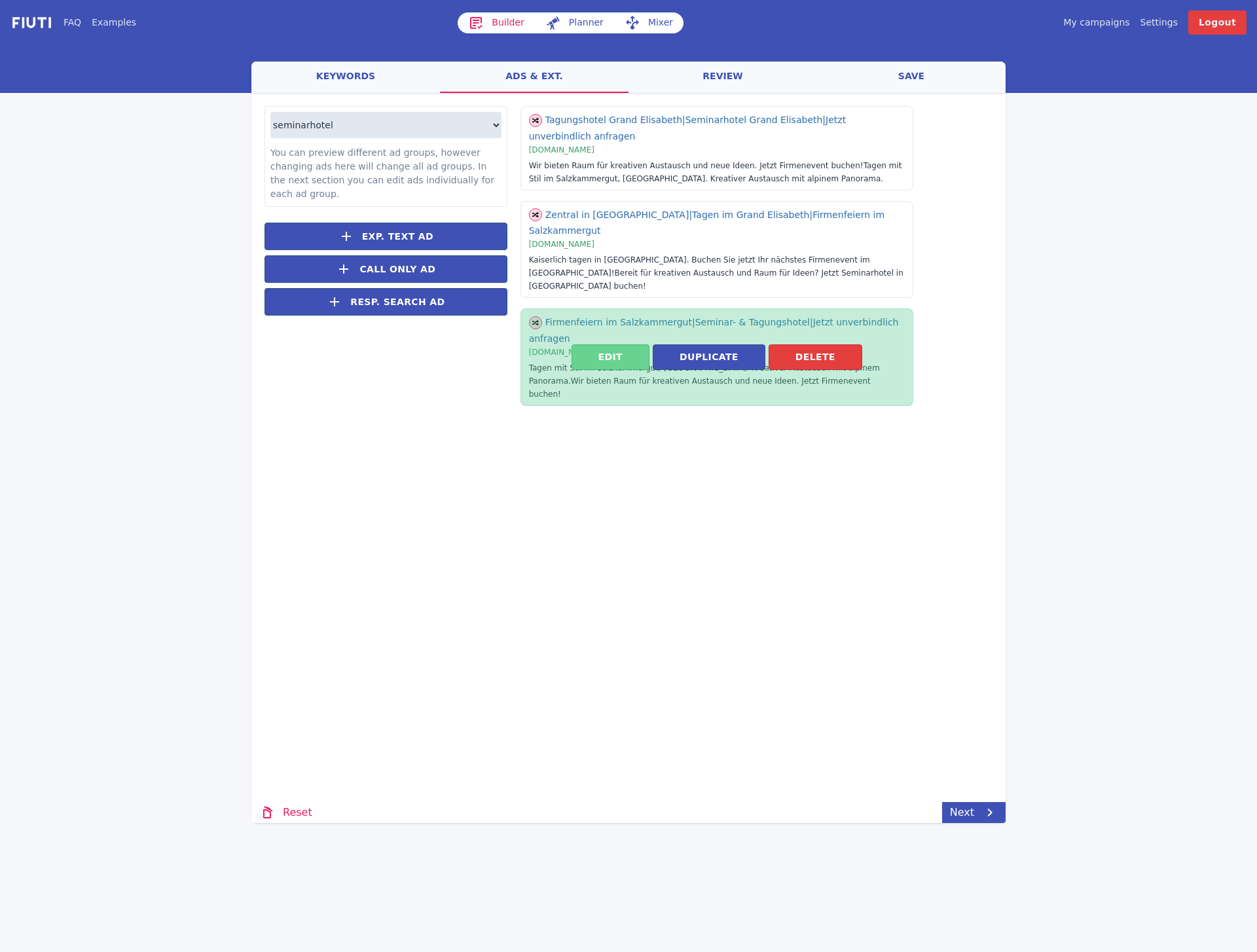
click at [618, 344] on button "Edit" at bounding box center [610, 357] width 78 height 25
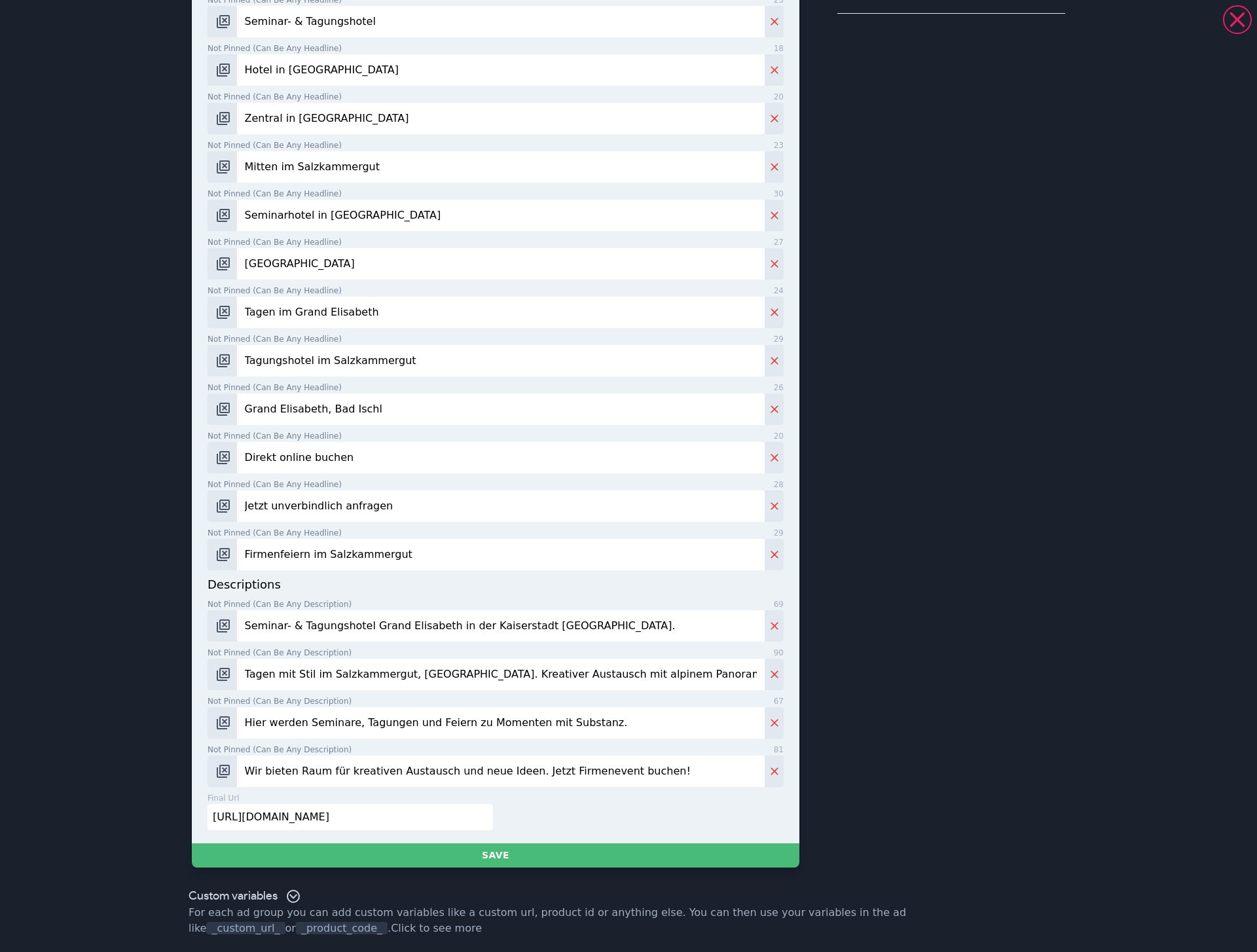
click at [344, 522] on input "Seminar- & Tagungshotel Grand Elisabeth in der Kaiserstadt Bad Ischl." at bounding box center [501, 625] width 528 height 32
paste input "Raum für Ideen und kreativen Austausch finden im Seminarhotel Grand Elisabeth"
type input "Raum für Ideen und kreativen Austausch finden im Seminarhotel Grand Elisabeth."
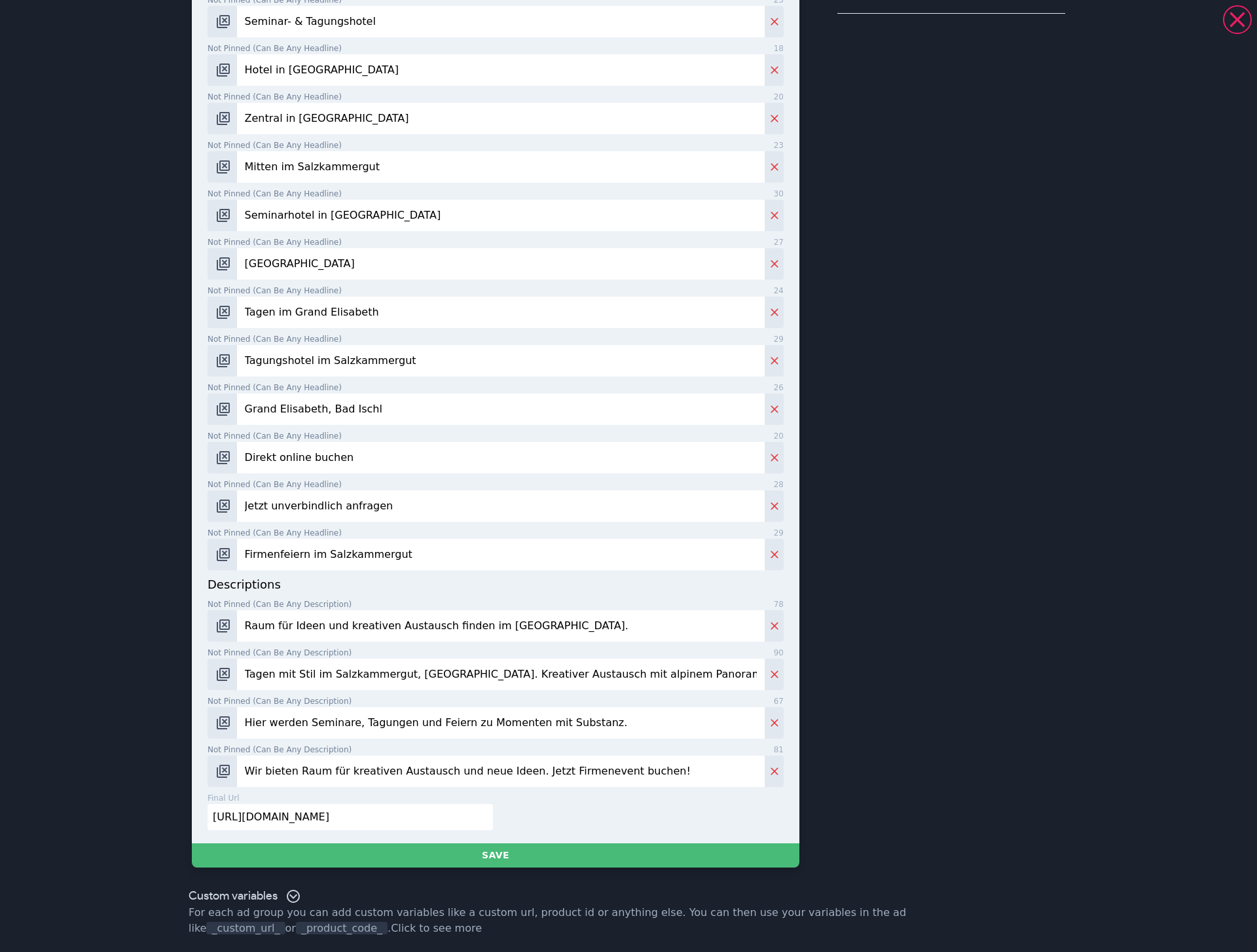
click at [299, 522] on input "Tagen mit Stil im Salzkammergut, Oberösterreich. Kreativer Austausch mit alpine…" at bounding box center [501, 674] width 528 height 32
paste input "n Bad Ischl"
type input "Tagen mit Stil in Bad Ischl, Oberösterreich. Kreativer Austausch mit alpinem Pa…"
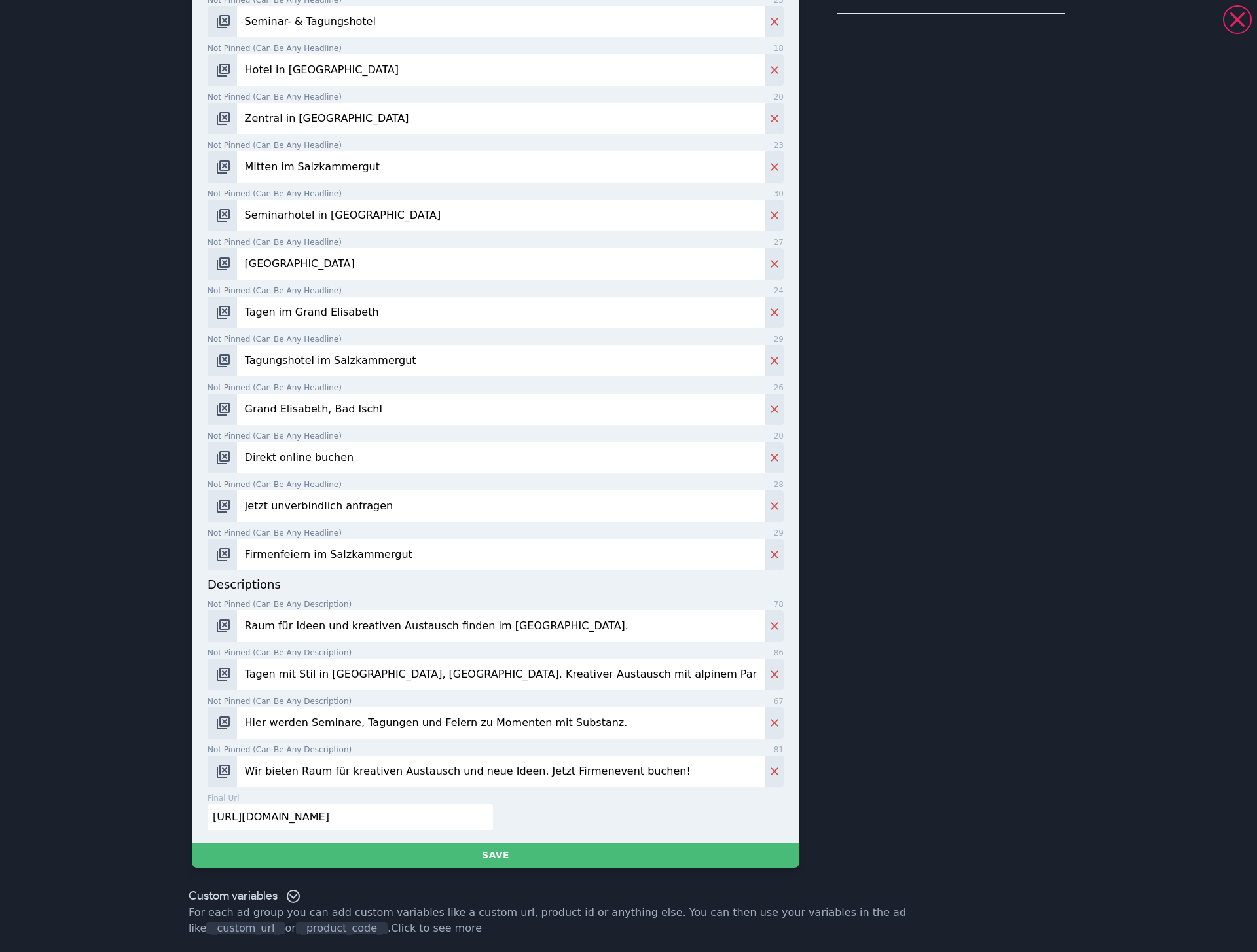
click at [358, 522] on input "Hier werden Seminare, Tagungen und Feiern zu Momenten mit Substanz." at bounding box center [501, 722] width 528 height 32
paste input "Kaiserlich tagen in Bad Ischl. Buchen Sie jetzt Ihr nächstes Firmenevent im Sal…"
type input "Kaiserlich tagen in Bad Ischl. Buchen Sie jetzt Ihr nächstes Firmenevent im Sal…"
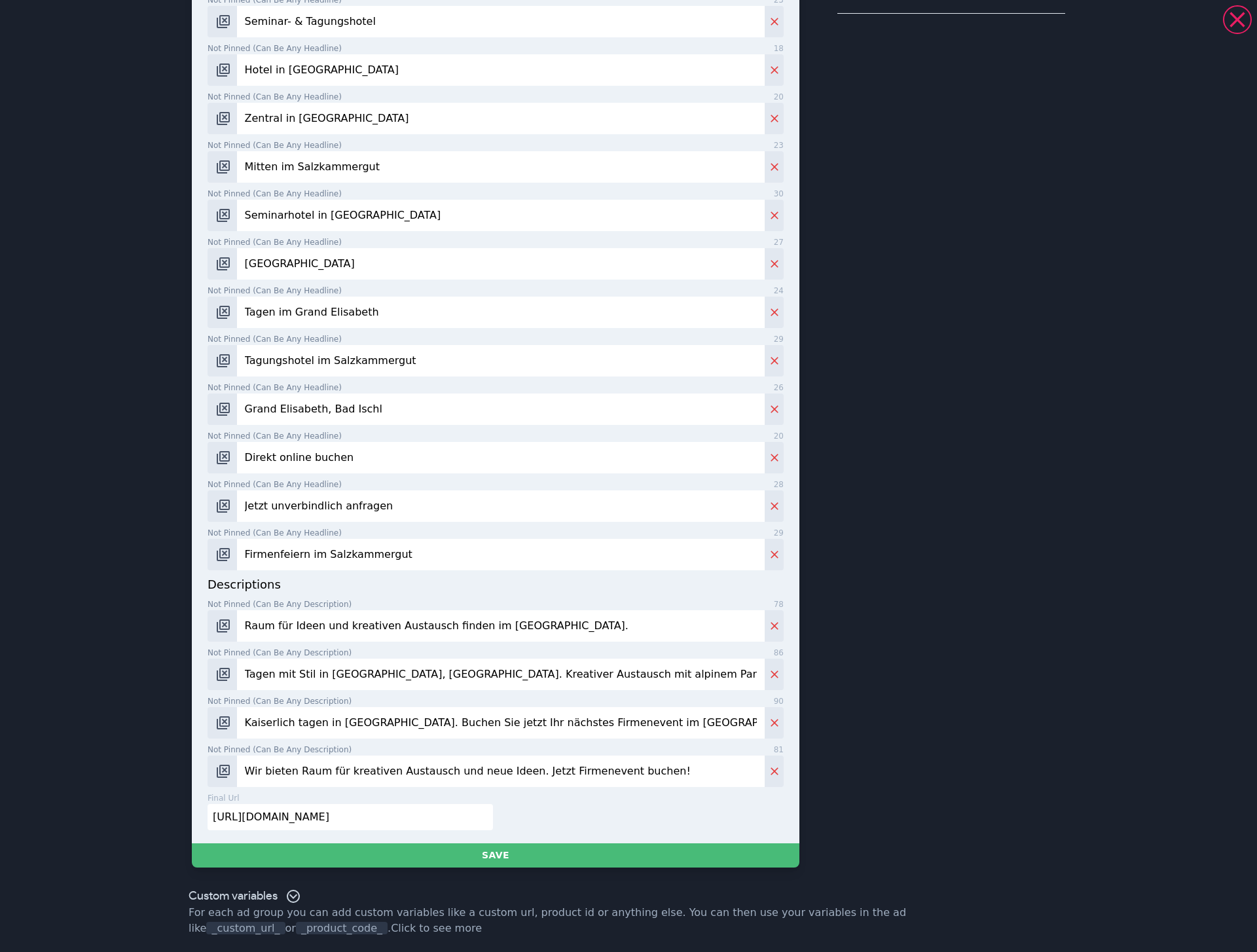
click at [488, 522] on input "Wir bieten Raum für kreativen Austausch und neue Ideen. Jetzt Firmenevent buche…" at bounding box center [501, 771] width 528 height 32
paste input "Bad Ischl verbindet kaiserliche Eleganz mit alpiner Freiheit. Der perfekte Tagu…"
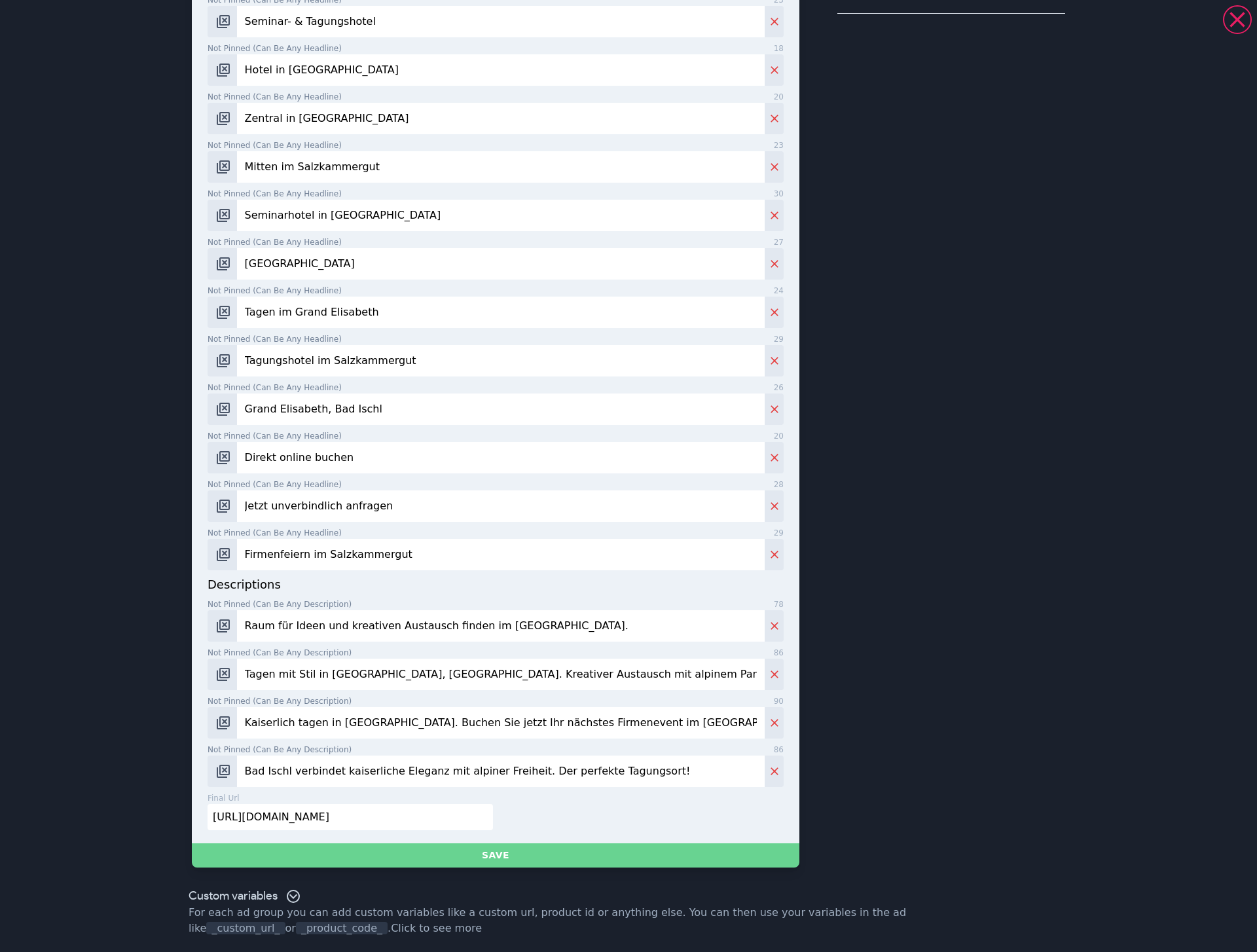
type input "Bad Ischl verbindet kaiserliche Eleganz mit alpiner Freiheit. Der perfekte Tagu…"
click at [511, 522] on button "Save" at bounding box center [495, 855] width 608 height 24
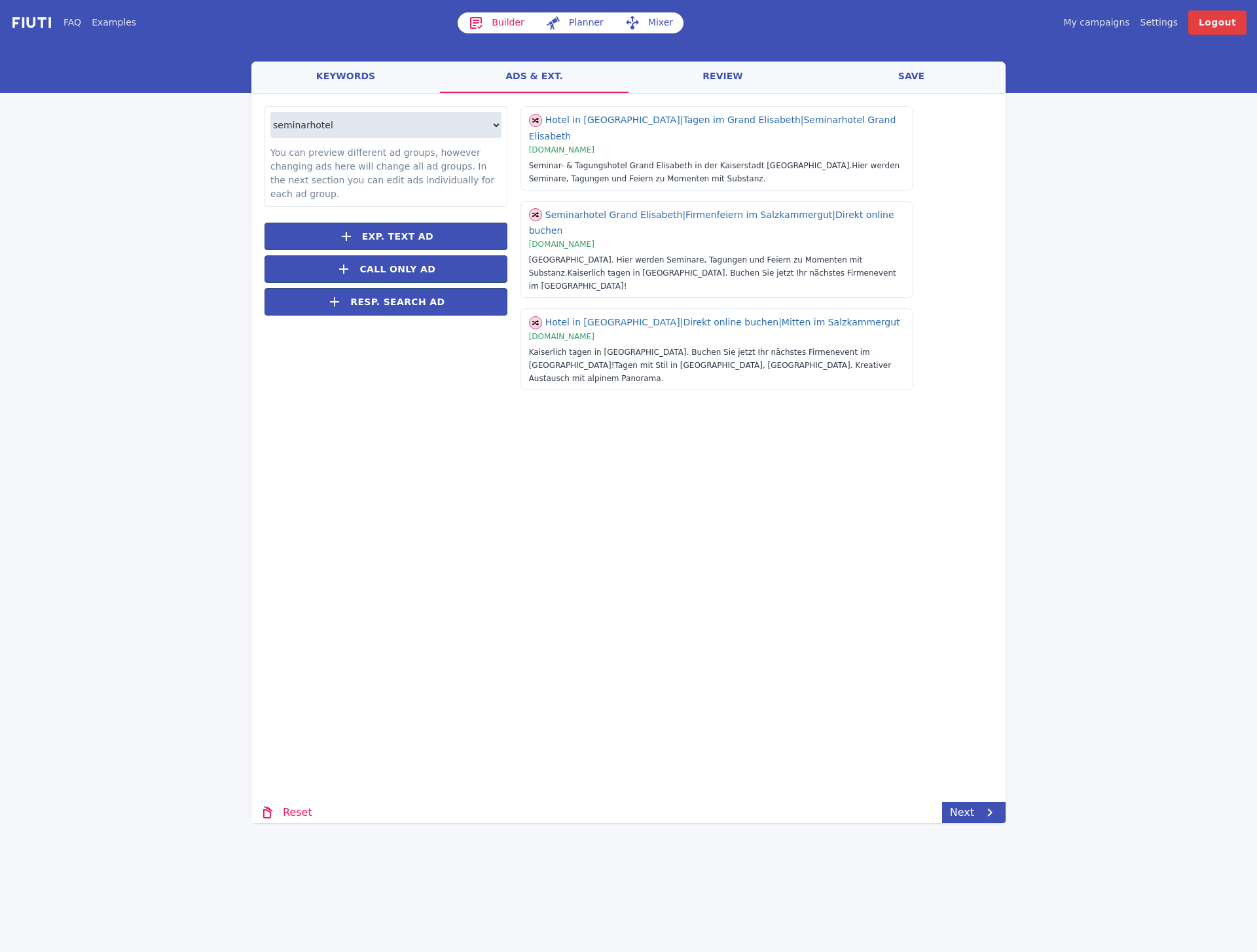
click at [504, 522] on div "welcome keywords ads & ext. review save Loading... Loading seminarhotel seminar…" at bounding box center [628, 442] width 754 height 762
click at [962, 522] on link "Next" at bounding box center [974, 813] width 63 height 21
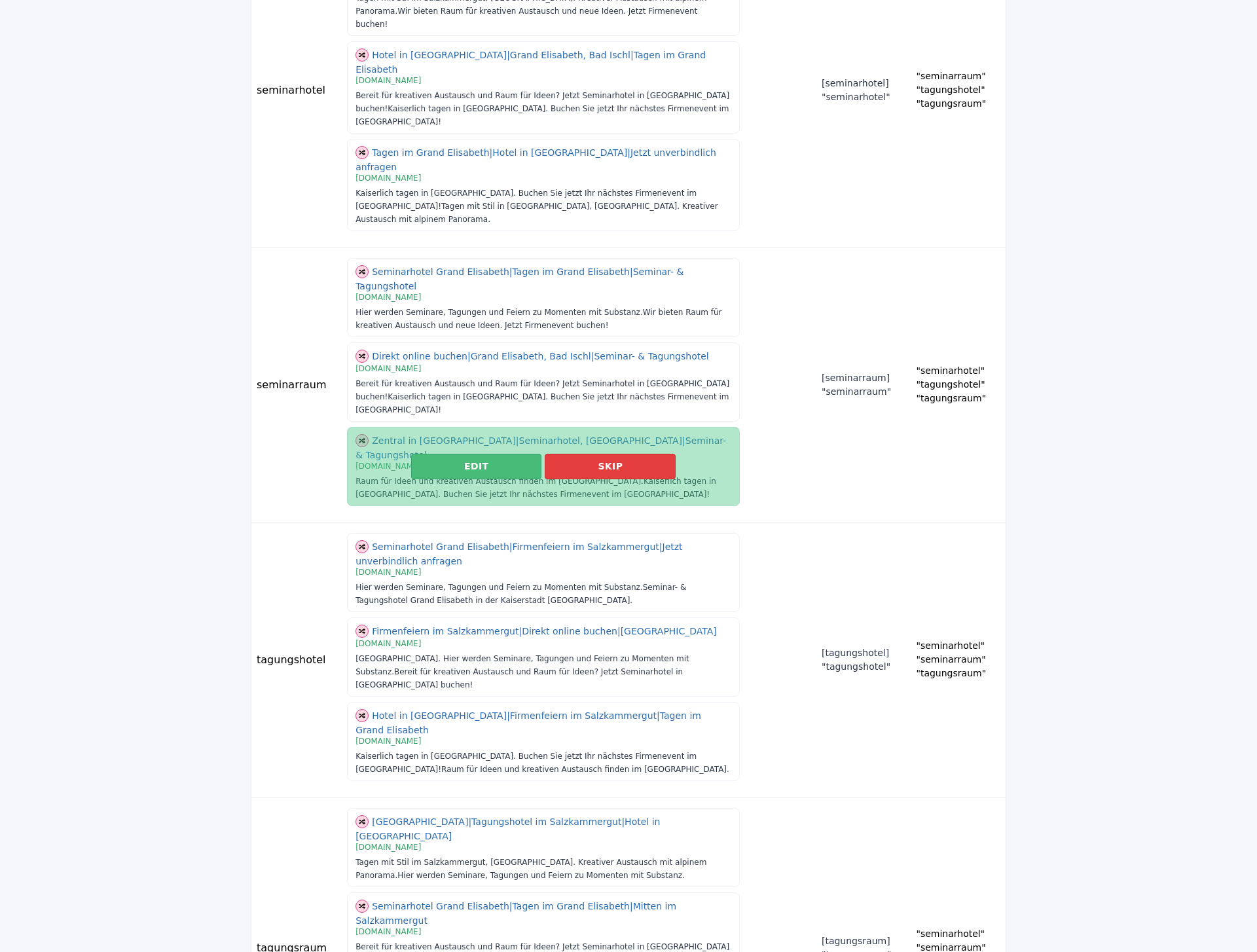
scroll to position [0, 0]
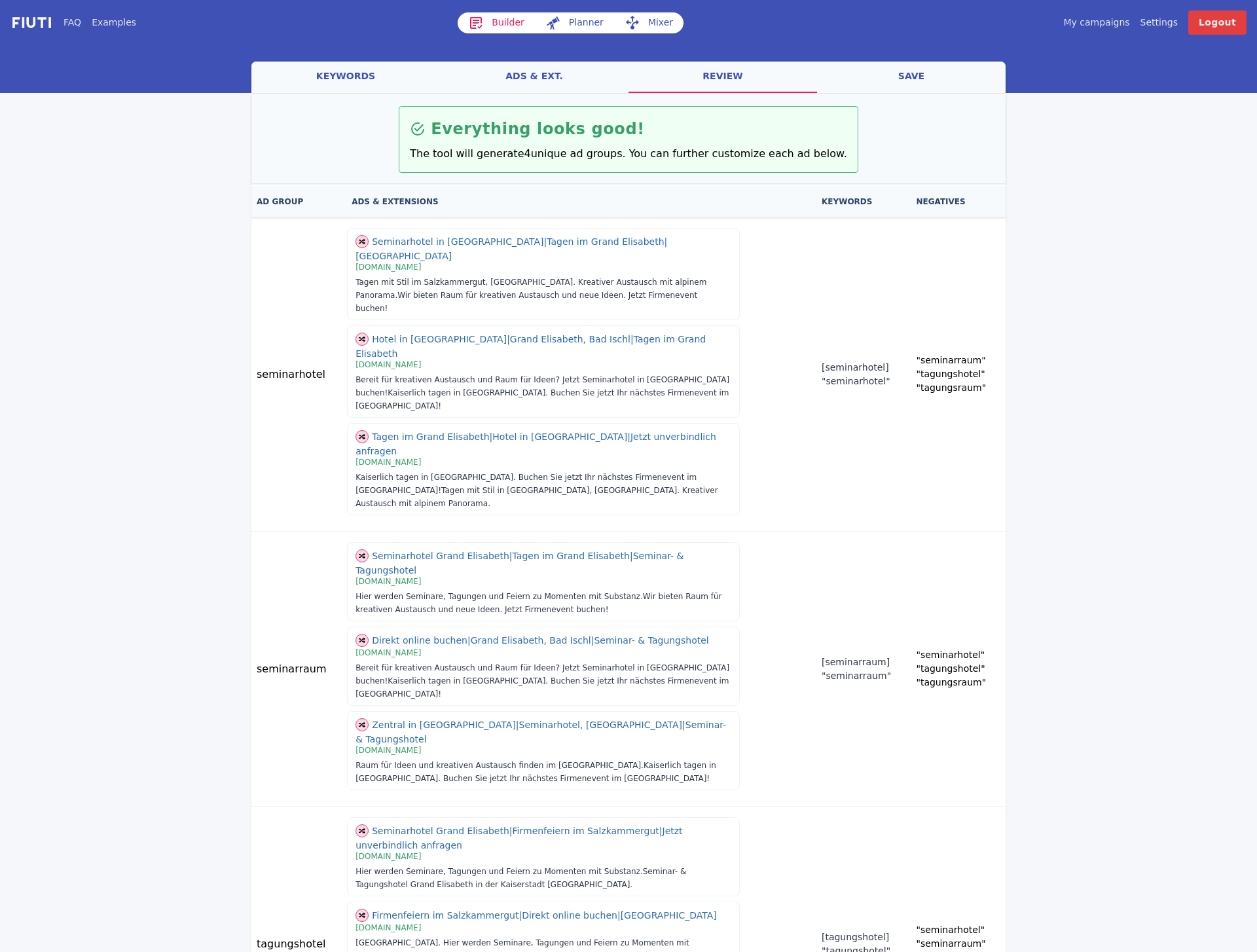
click at [379, 69] on link "keywords" at bounding box center [345, 77] width 189 height 32
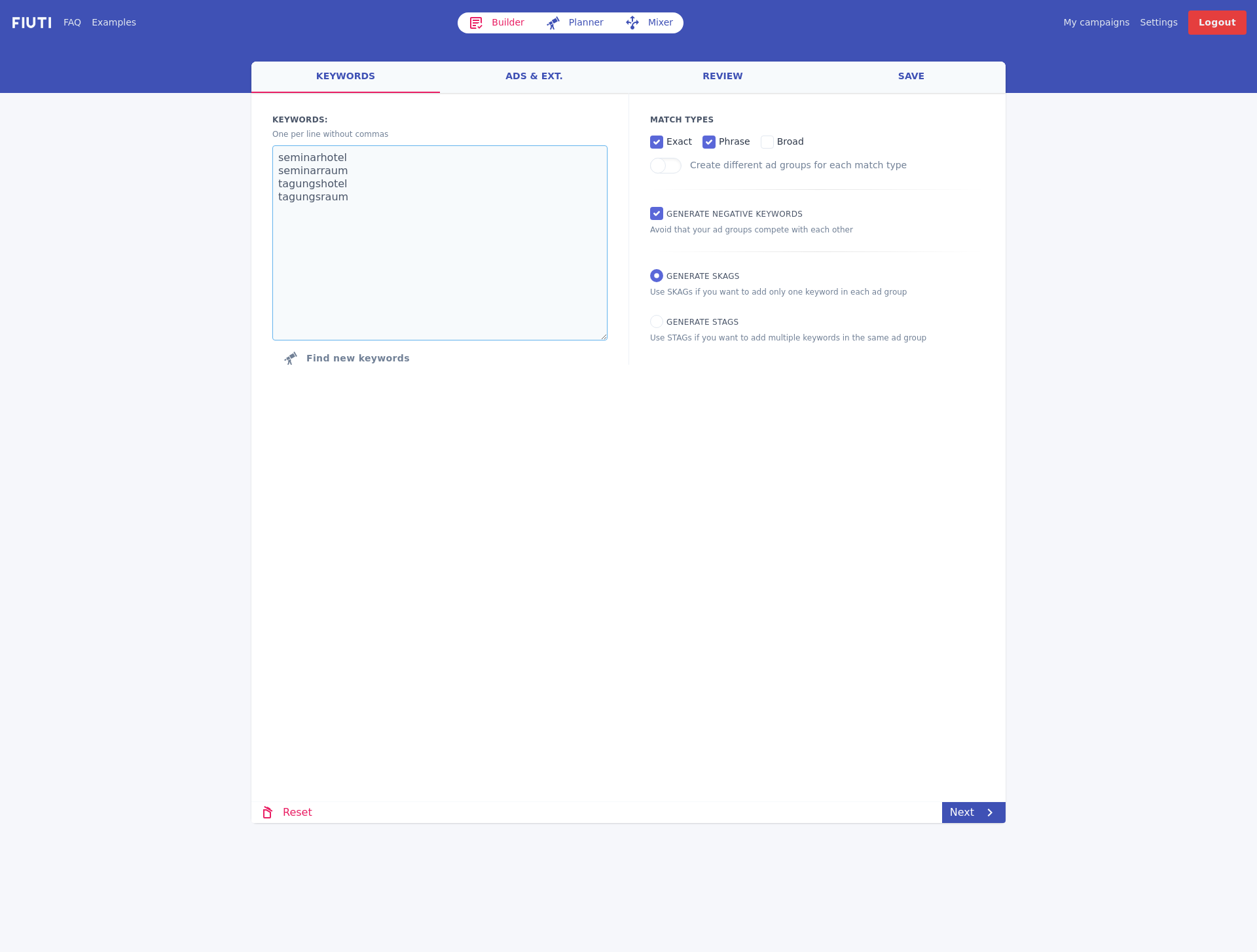
click at [418, 246] on textarea "seminarhotel seminarraum tagungshotel tagungsraum" at bounding box center [440, 243] width 335 height 195
type textarea "seminarhotel seminarraum tagungshotel tagungsraum eventlocation firmenfeier"
click at [962, 522] on div "welcome keywords ads & ext. review save Loading... Loading Keywords: Ad groups:…" at bounding box center [628, 442] width 754 height 762
click at [962, 522] on link "Next" at bounding box center [974, 813] width 63 height 21
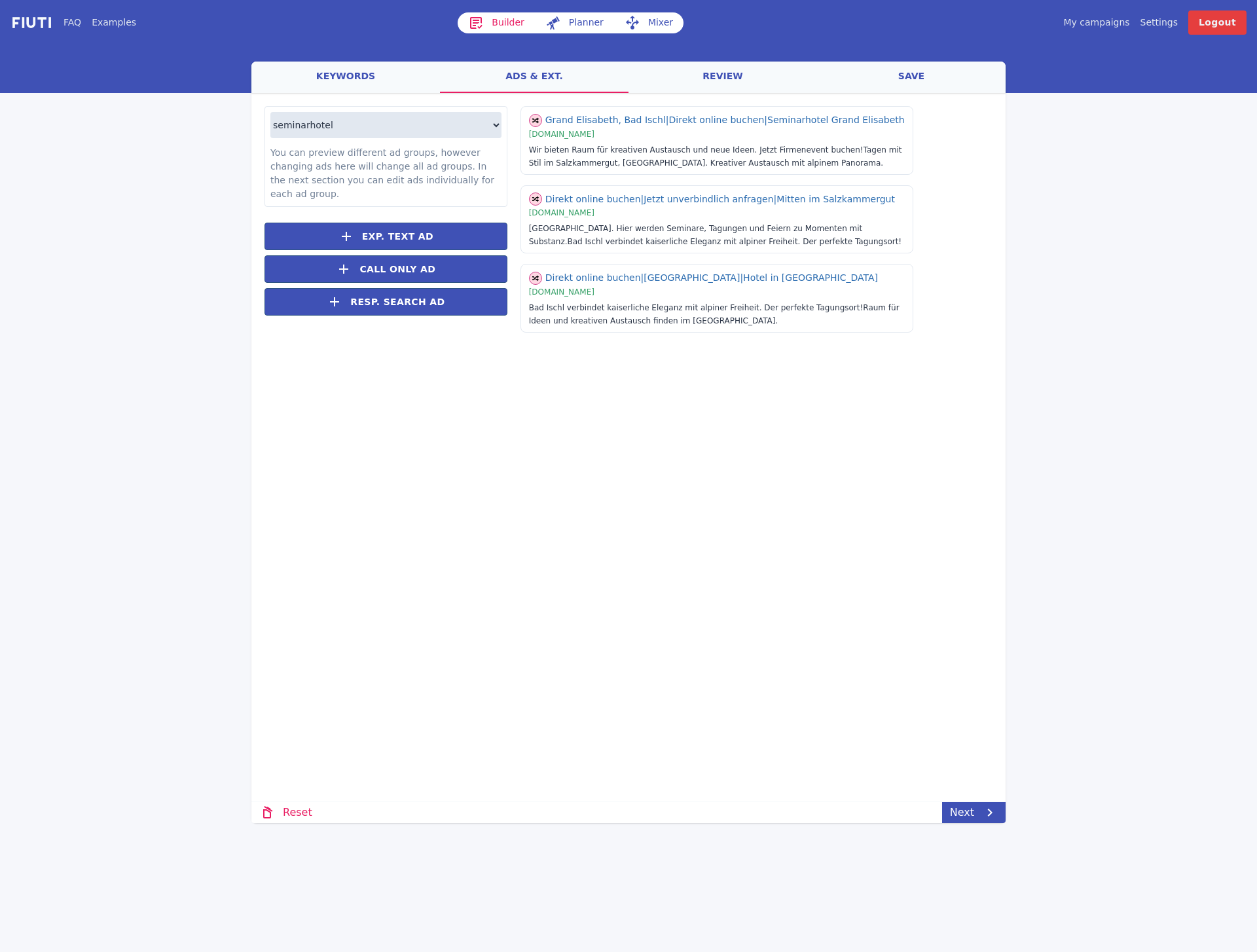
click at [371, 71] on link "keywords" at bounding box center [345, 77] width 189 height 32
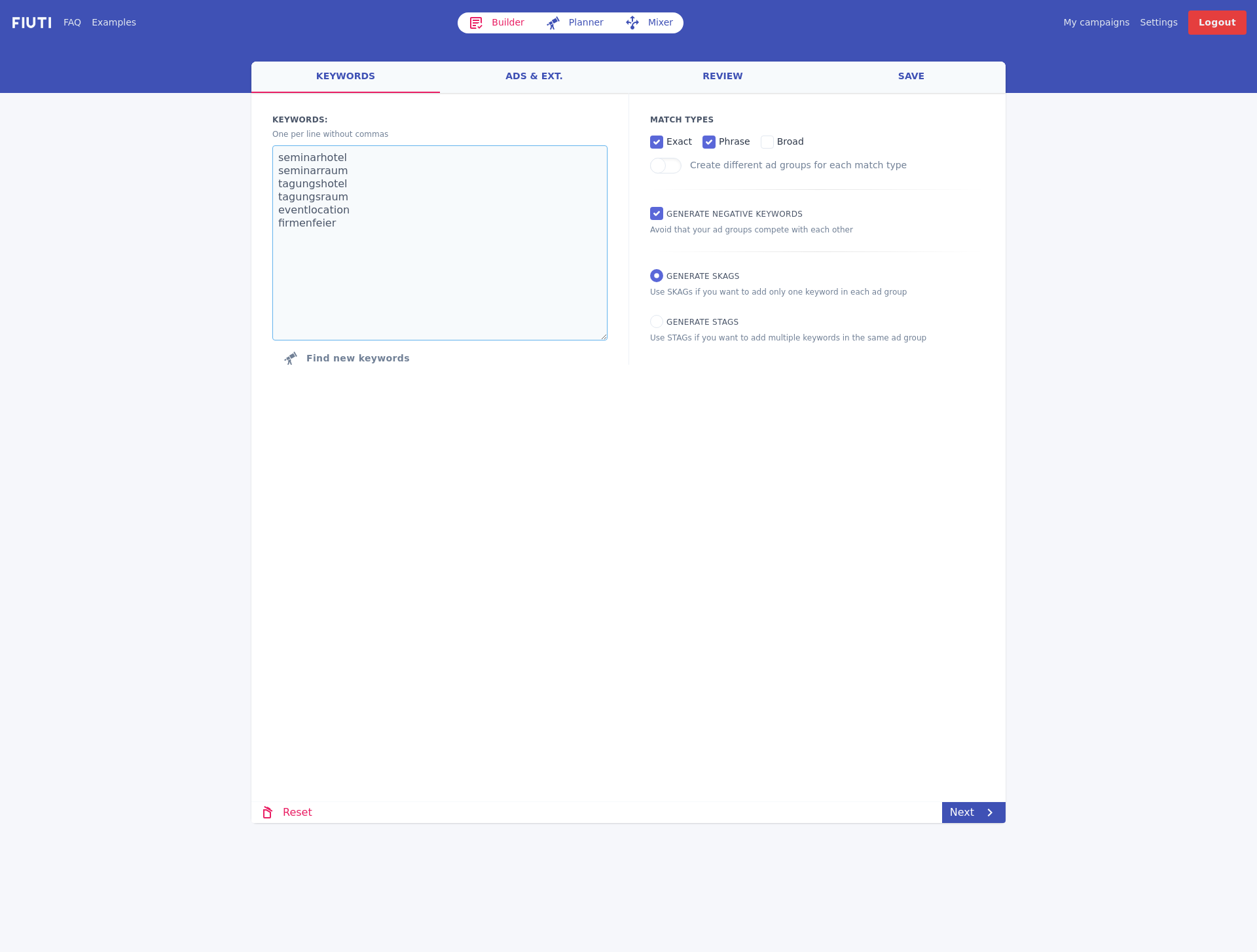
click at [320, 230] on textarea "seminarhotel seminarraum tagungshotel tagungsraum eventlocation firmenfeier" at bounding box center [440, 243] width 335 height 195
type textarea "seminarhotel seminarraum tagungshotel tagungsraum eventlocation location firmen…"
drag, startPoint x: 673, startPoint y: 635, endPoint x: 692, endPoint y: 648, distance: 23.0
click at [681, 522] on div "Loading... Loading Keywords: Ad groups: One per line without commas seminarhote…" at bounding box center [628, 378] width 754 height 571
click at [962, 522] on icon at bounding box center [990, 813] width 15 height 15
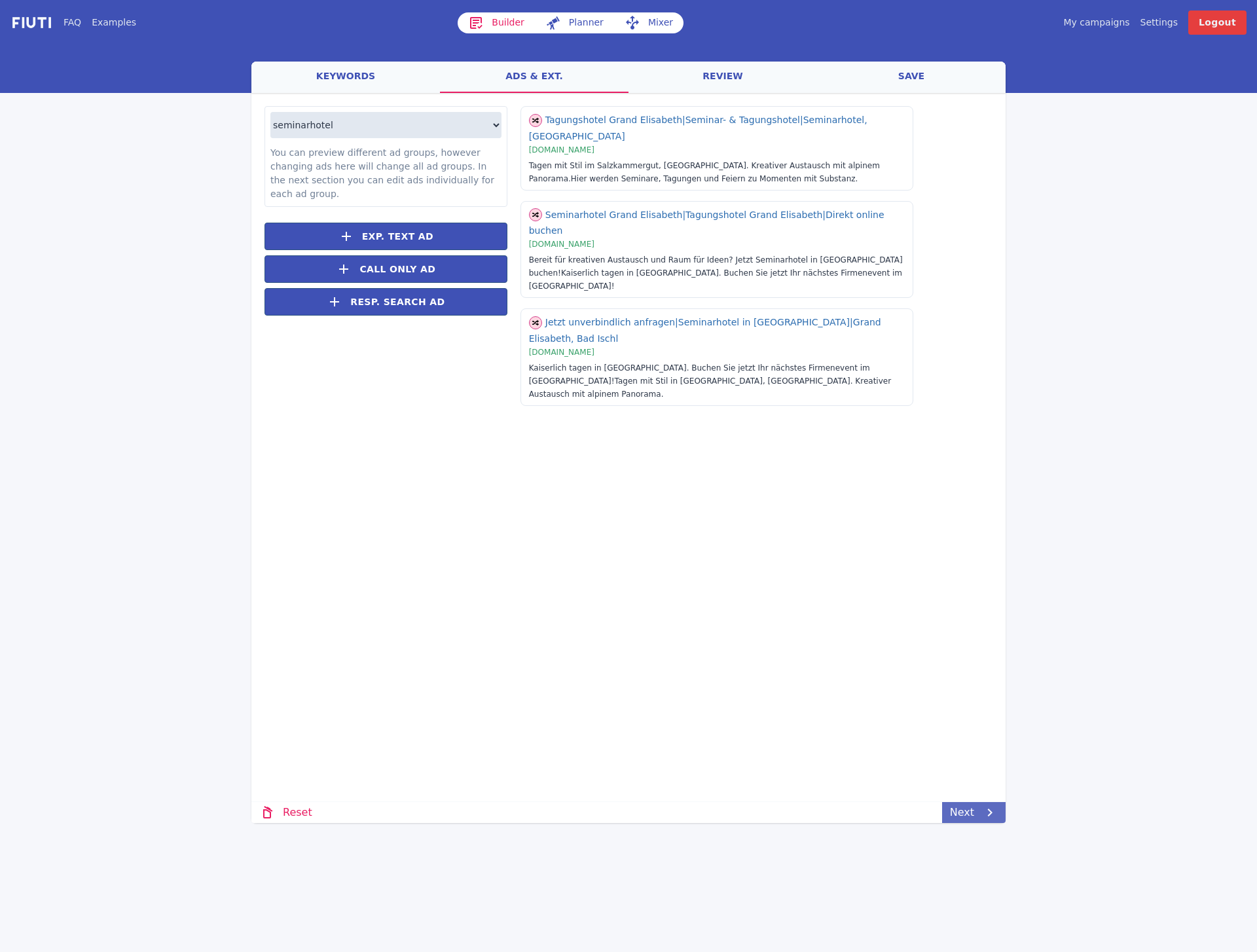
click at [962, 522] on icon at bounding box center [990, 813] width 15 height 15
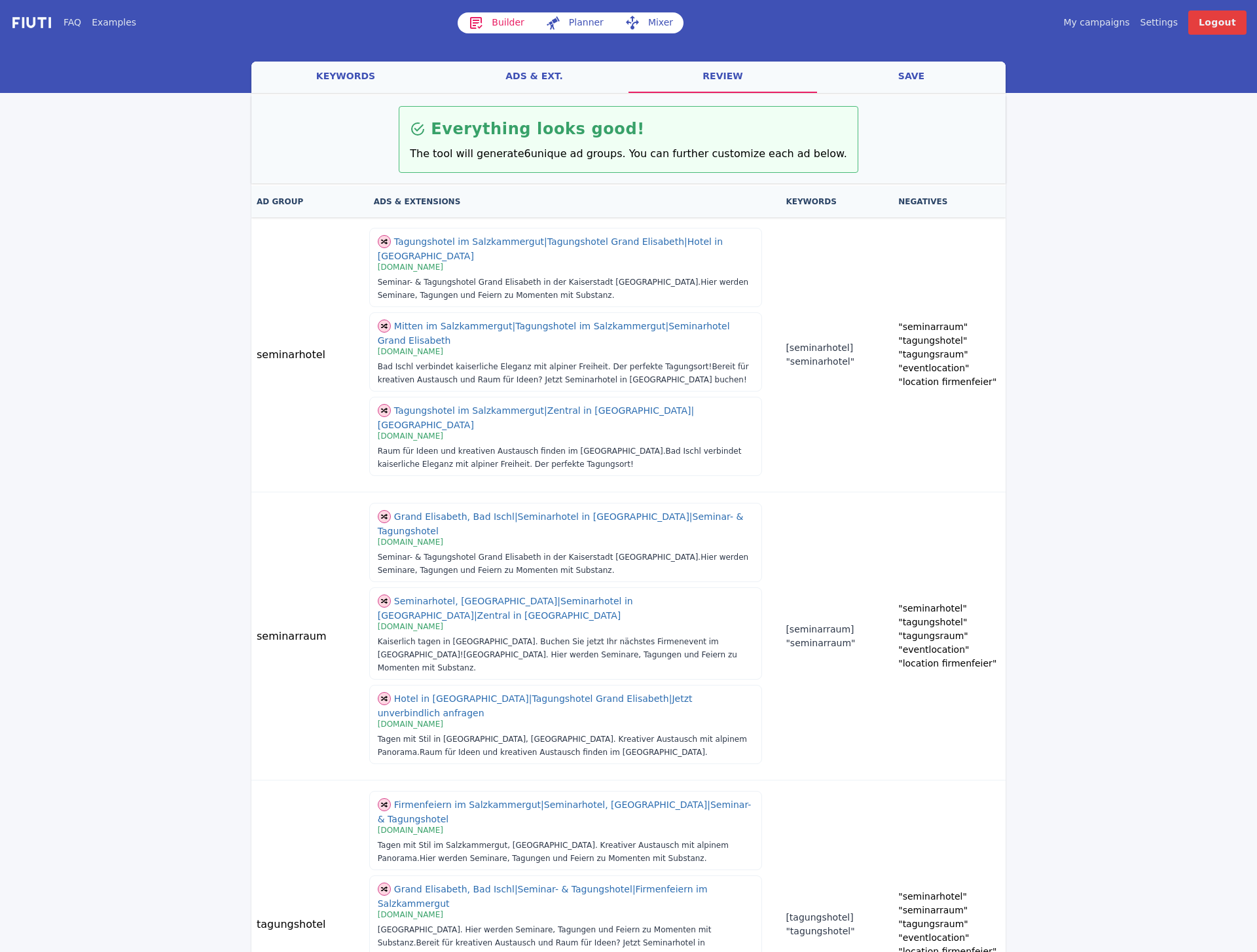
scroll to position [821, 0]
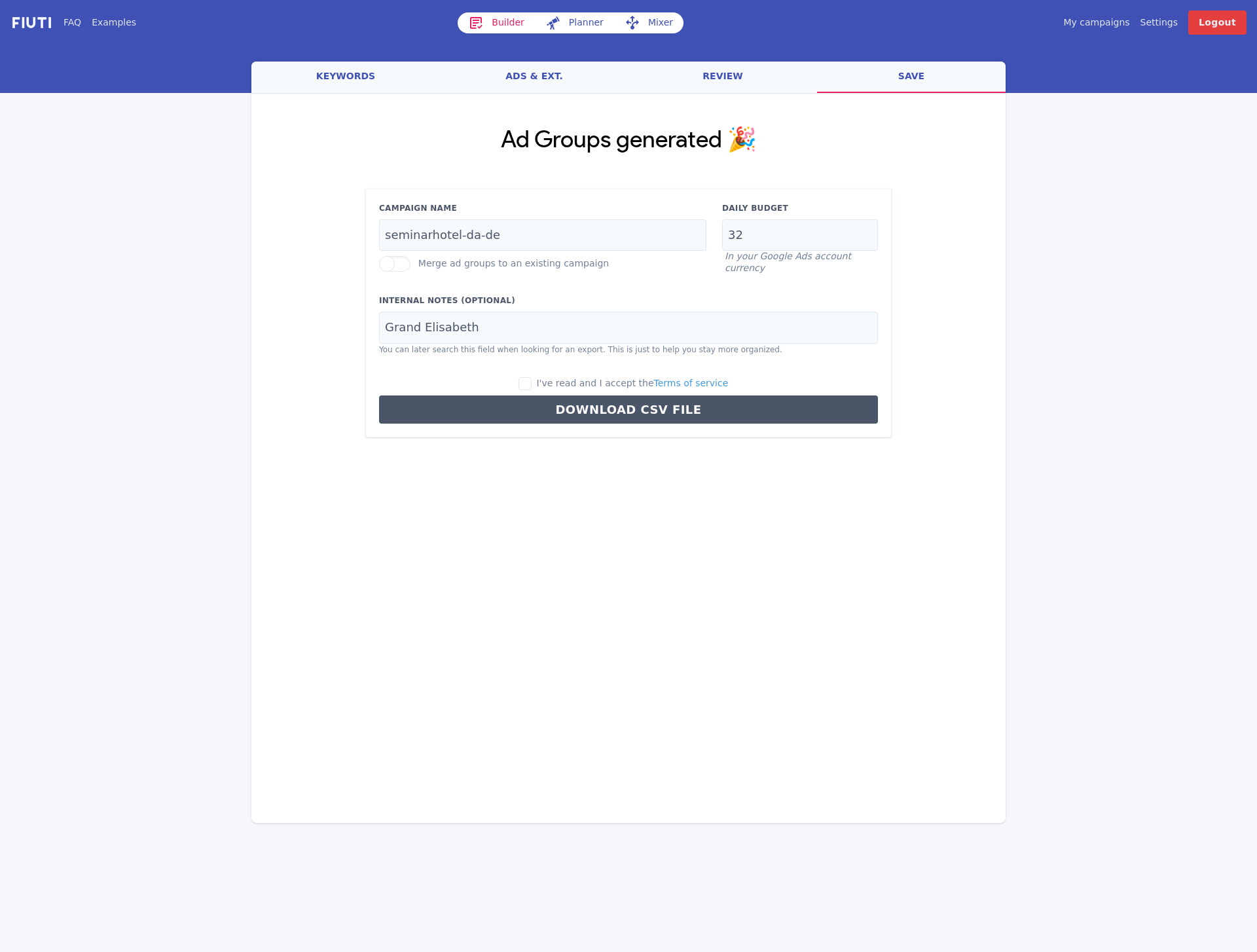
scroll to position [0, 0]
click at [447, 232] on input "seminarhotel-da-de" at bounding box center [542, 236] width 327 height 32
click at [439, 233] on input "seminarhotel-da-de" at bounding box center [542, 236] width 327 height 32
click at [466, 234] on input "seminarhotel-da-de" at bounding box center [542, 236] width 327 height 32
type input "seminare-a-de"
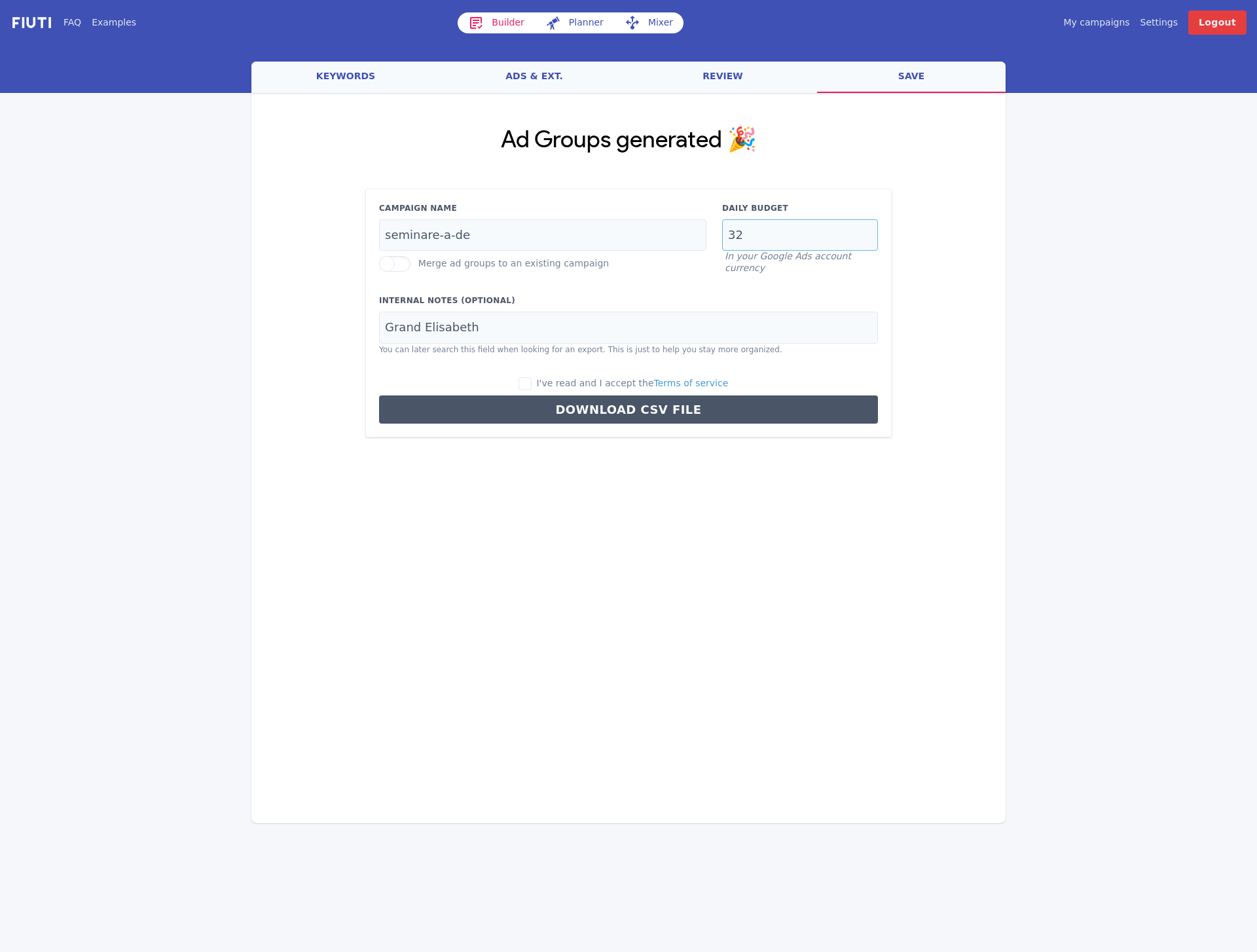
click at [761, 241] on input "32" at bounding box center [800, 236] width 156 height 32
click at [760, 241] on input "32" at bounding box center [800, 236] width 156 height 32
type input "5"
click at [441, 324] on input "Grand Elisabeth" at bounding box center [628, 328] width 499 height 32
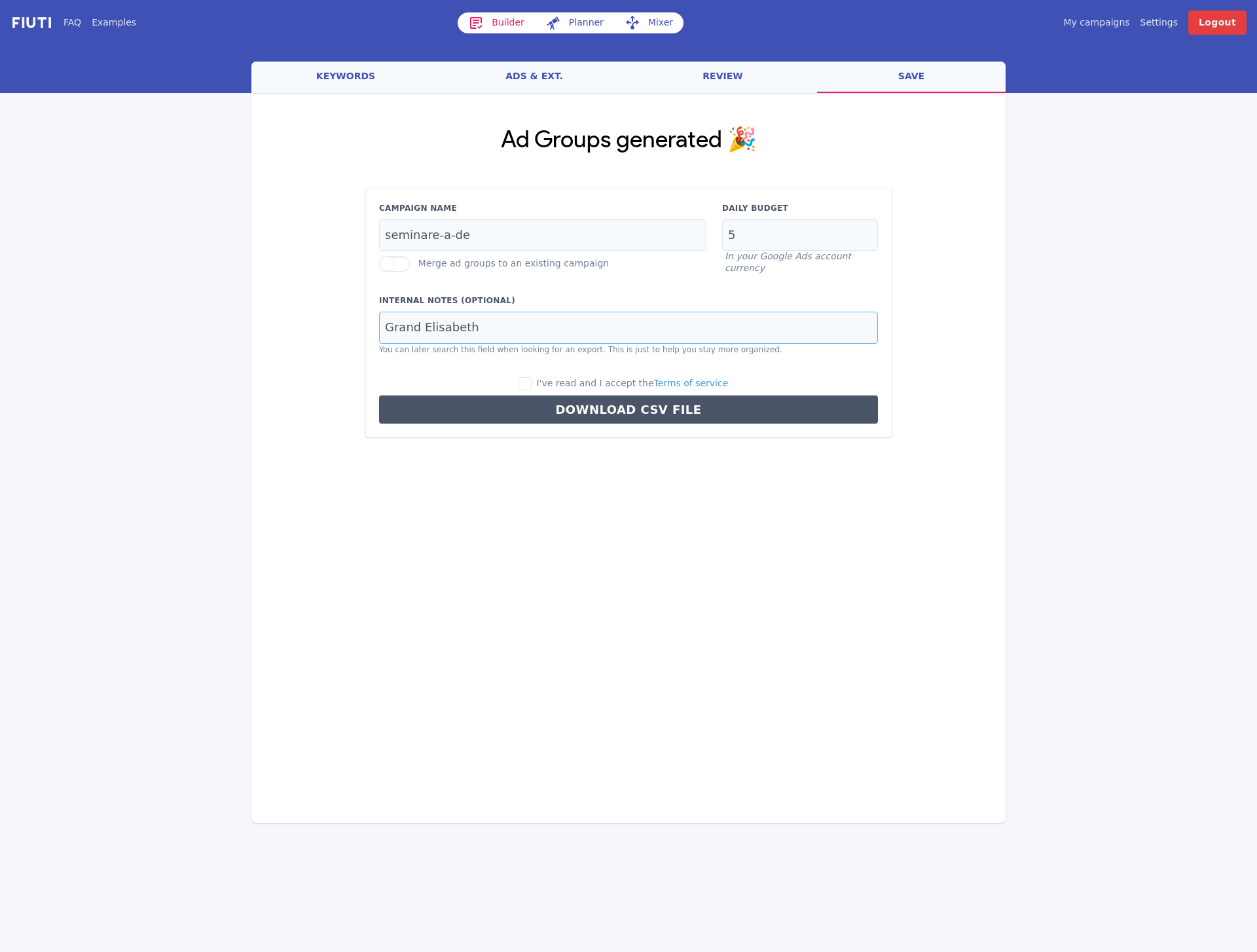
click at [441, 324] on input "Grand Elisabeth" at bounding box center [628, 328] width 499 height 32
click at [520, 377] on div "I've read and I accept the Terms of service" at bounding box center [628, 384] width 499 height 15
click at [526, 379] on input "I've read and I accept the Terms of service" at bounding box center [525, 384] width 13 height 13
checkbox input "true"
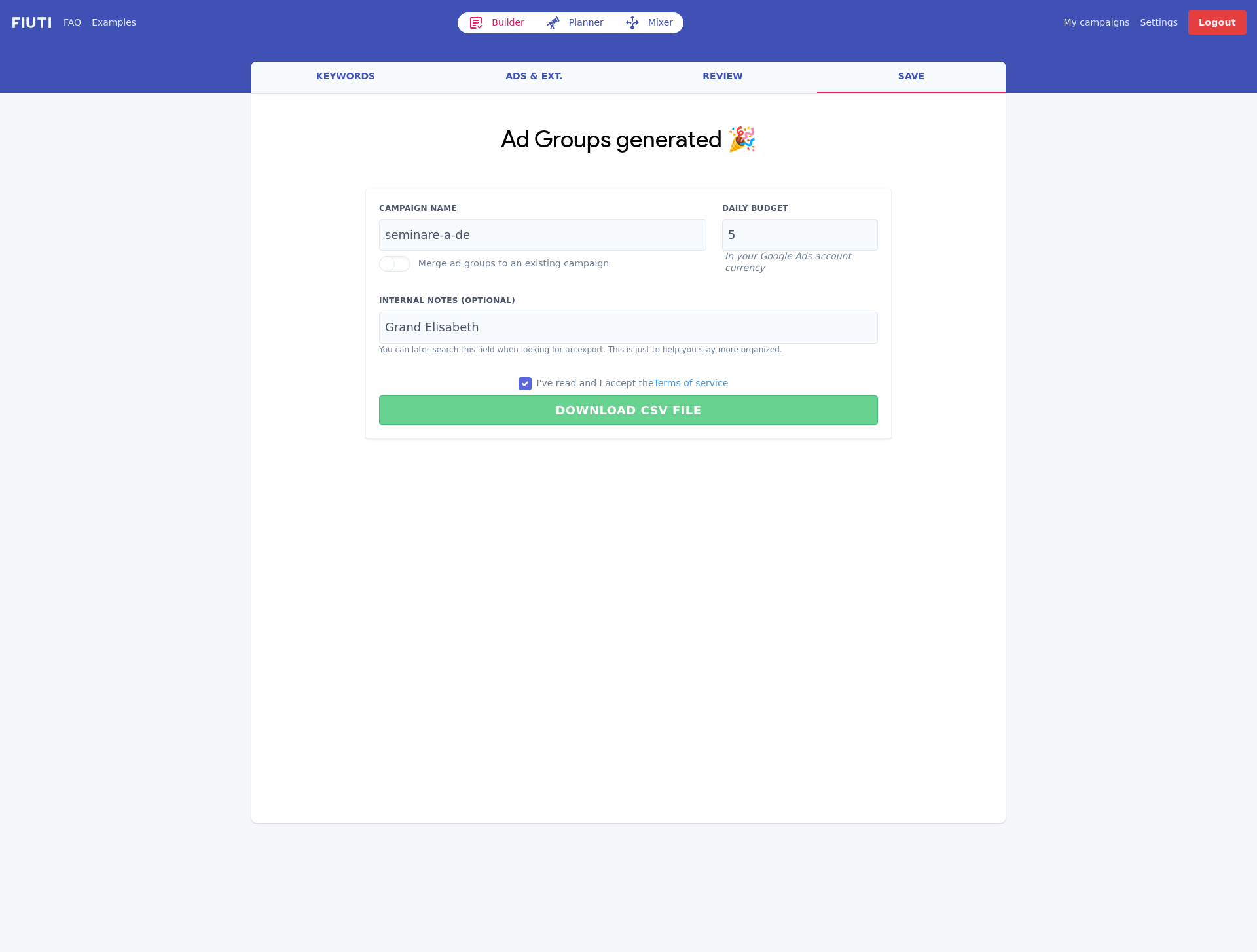
click at [553, 409] on button "Download CSV File" at bounding box center [628, 411] width 499 height 29
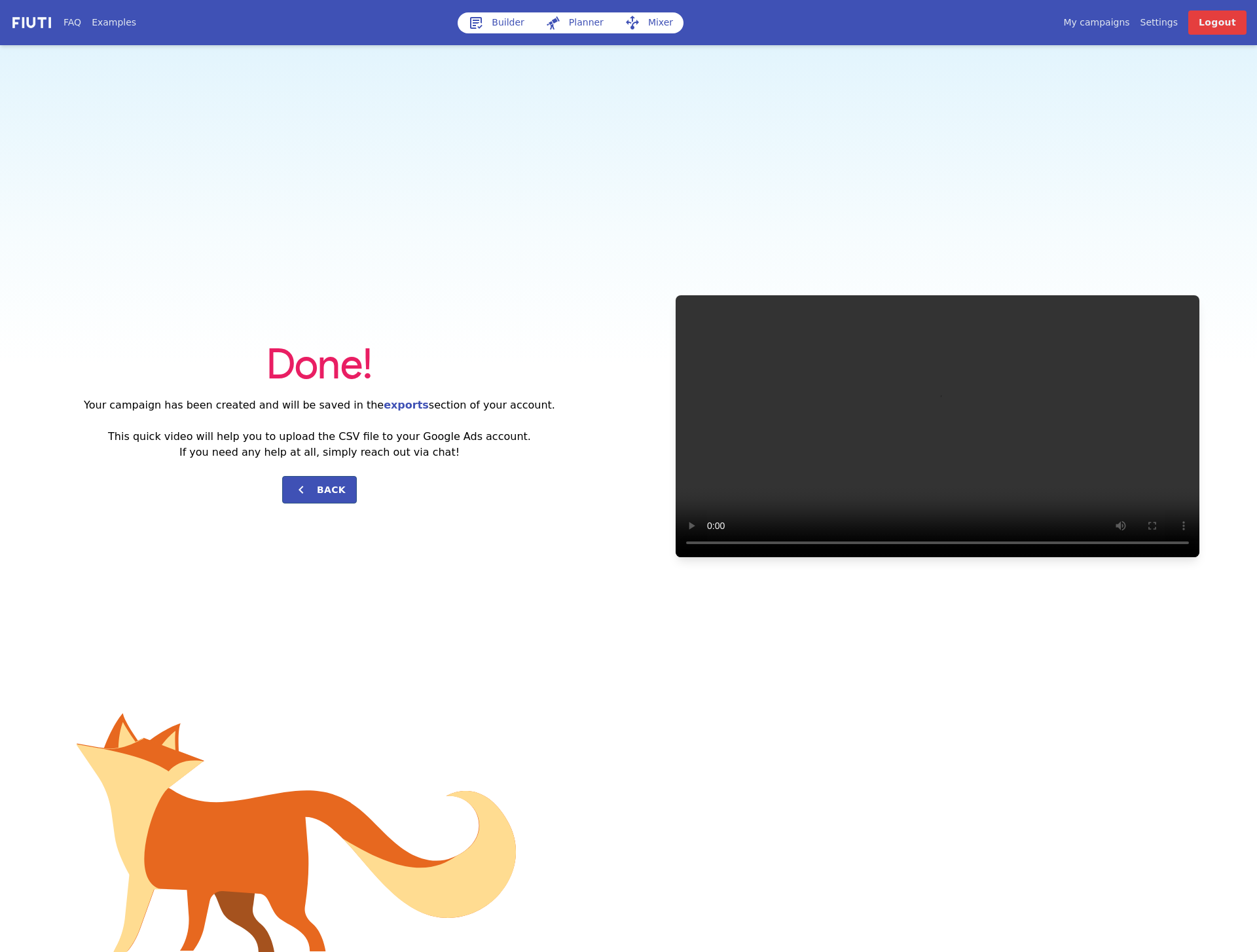
click at [515, 271] on div "Done! Your campaign has been created and will be saved in the exports section o…" at bounding box center [628, 426] width 1257 height 762
